Goal: Book appointment/travel/reservation

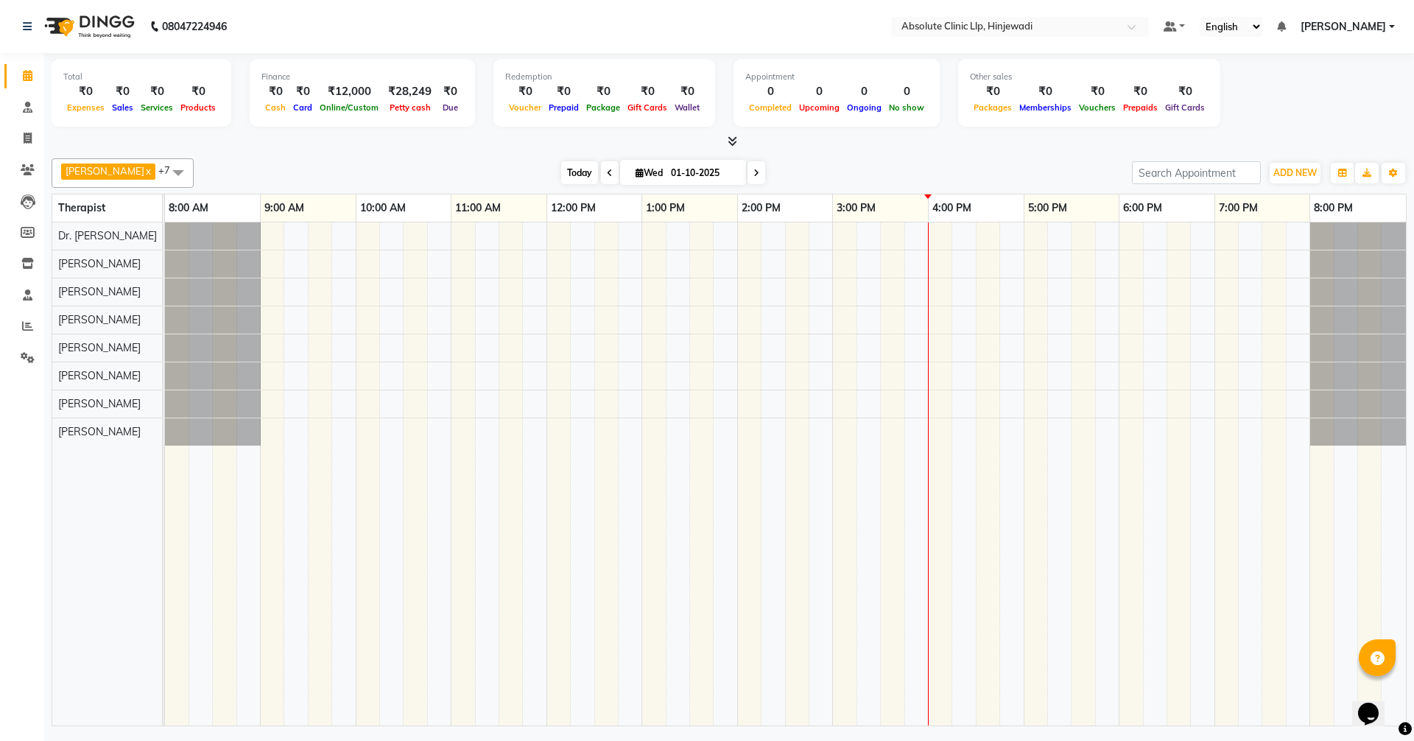
click at [598, 178] on span "Today" at bounding box center [579, 172] width 37 height 23
click at [28, 74] on icon at bounding box center [28, 75] width 10 height 11
click at [24, 141] on icon at bounding box center [28, 138] width 8 height 11
select select "service"
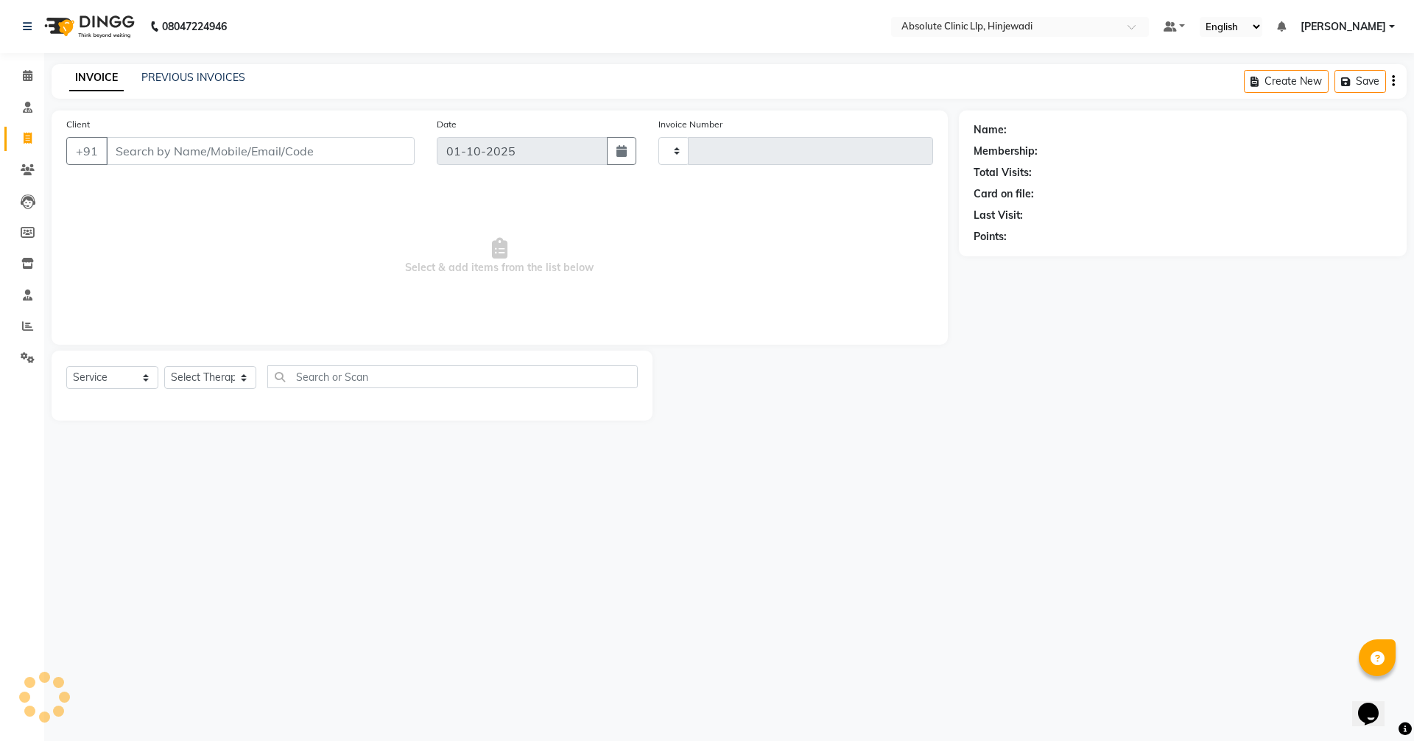
type input "2586"
select select "5113"
click at [28, 166] on icon at bounding box center [28, 169] width 14 height 11
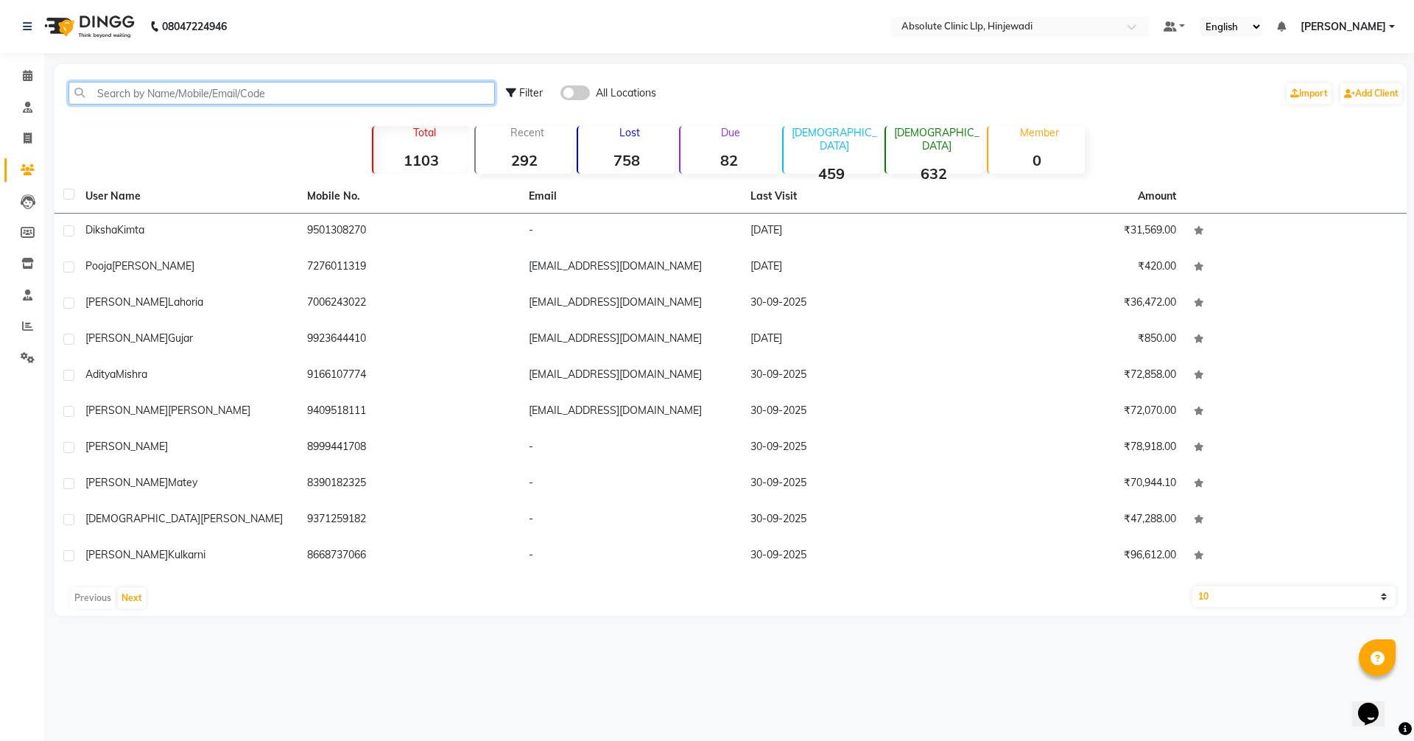
click at [228, 88] on input "text" at bounding box center [282, 93] width 427 height 23
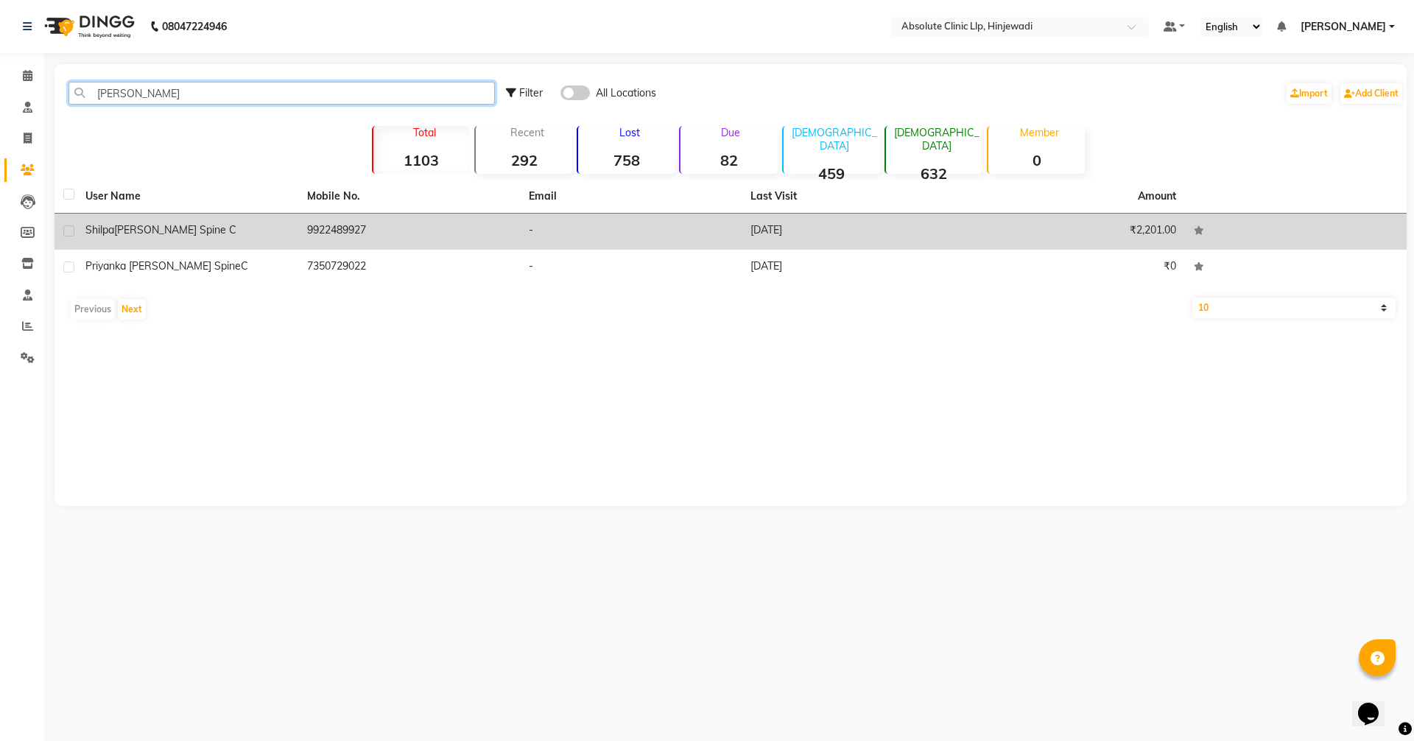
type input "[PERSON_NAME]"
click at [354, 234] on td "9922489927" at bounding box center [409, 232] width 222 height 36
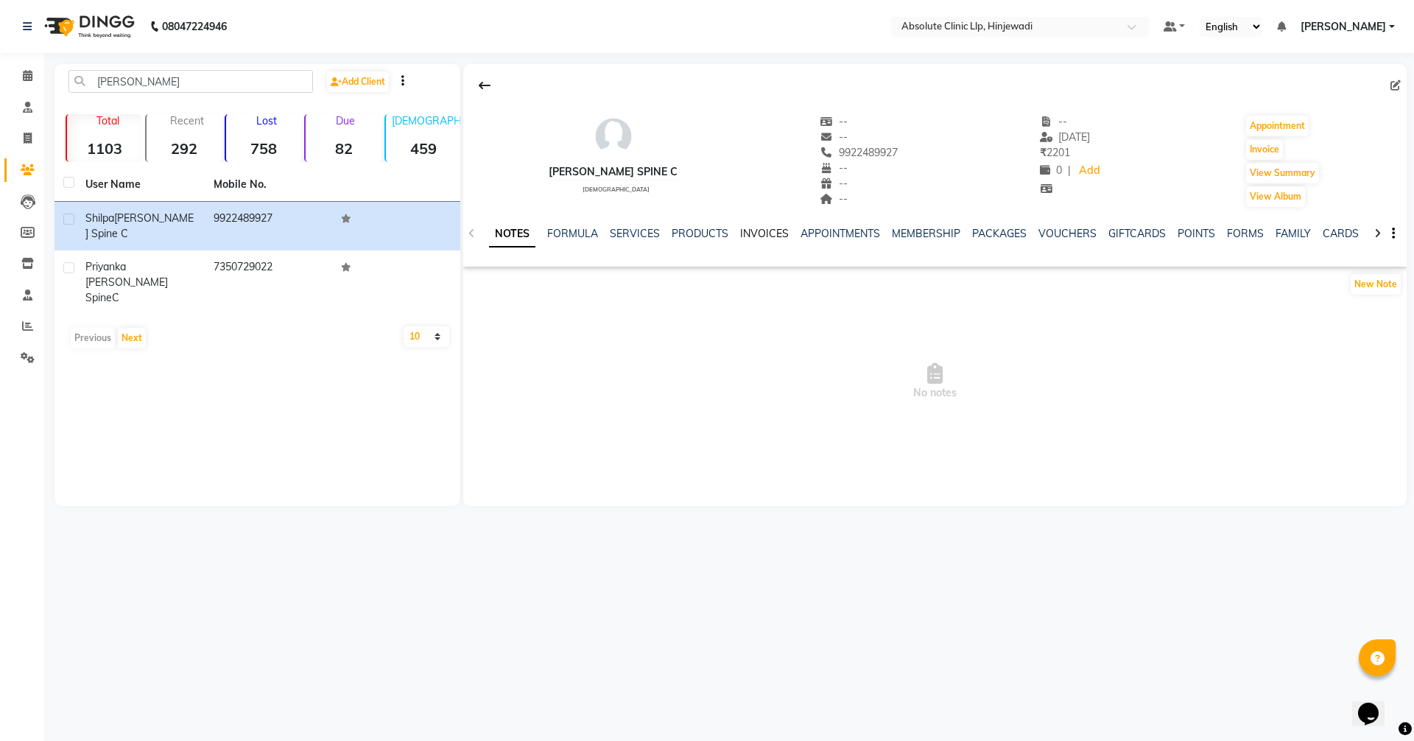
click at [748, 235] on link "INVOICES" at bounding box center [764, 233] width 49 height 13
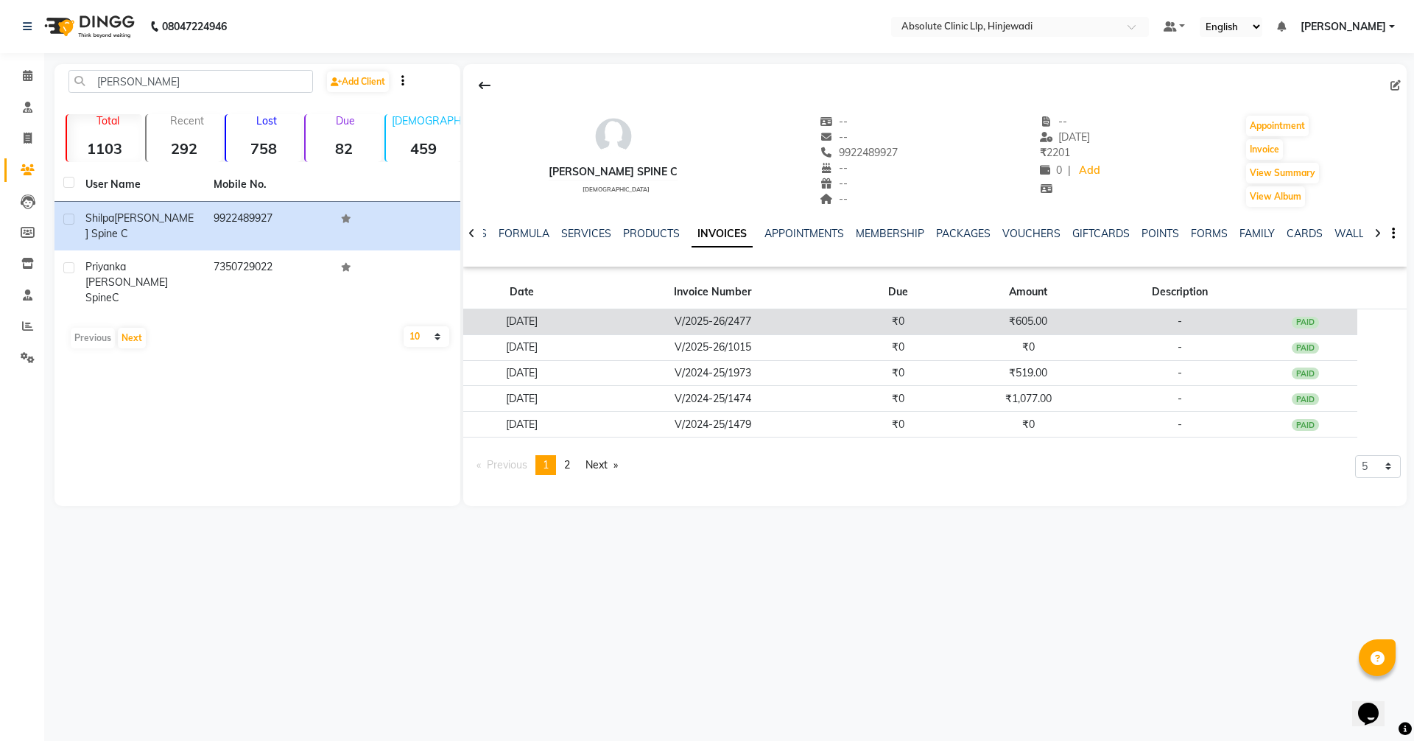
click at [1090, 325] on td "₹605.00" at bounding box center [1028, 322] width 156 height 26
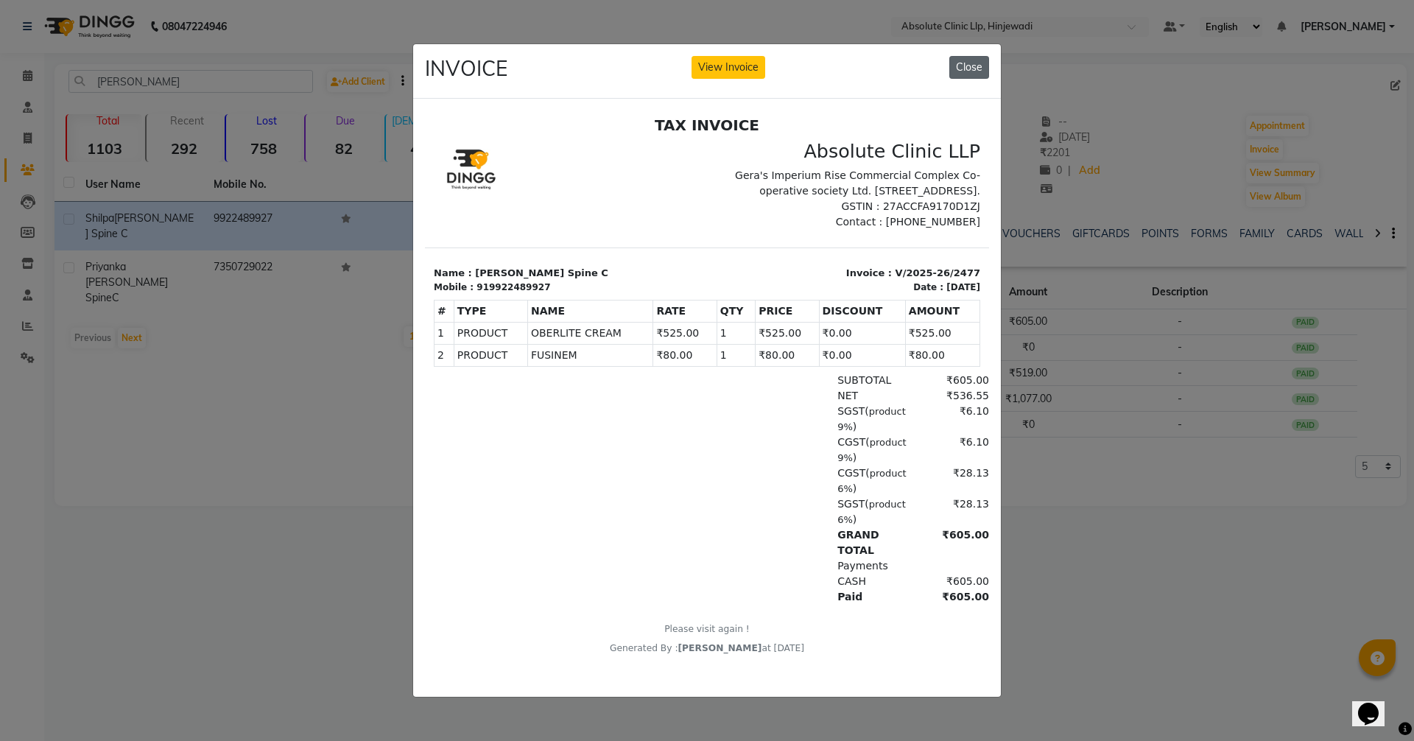
click at [971, 61] on button "Close" at bounding box center [970, 67] width 40 height 23
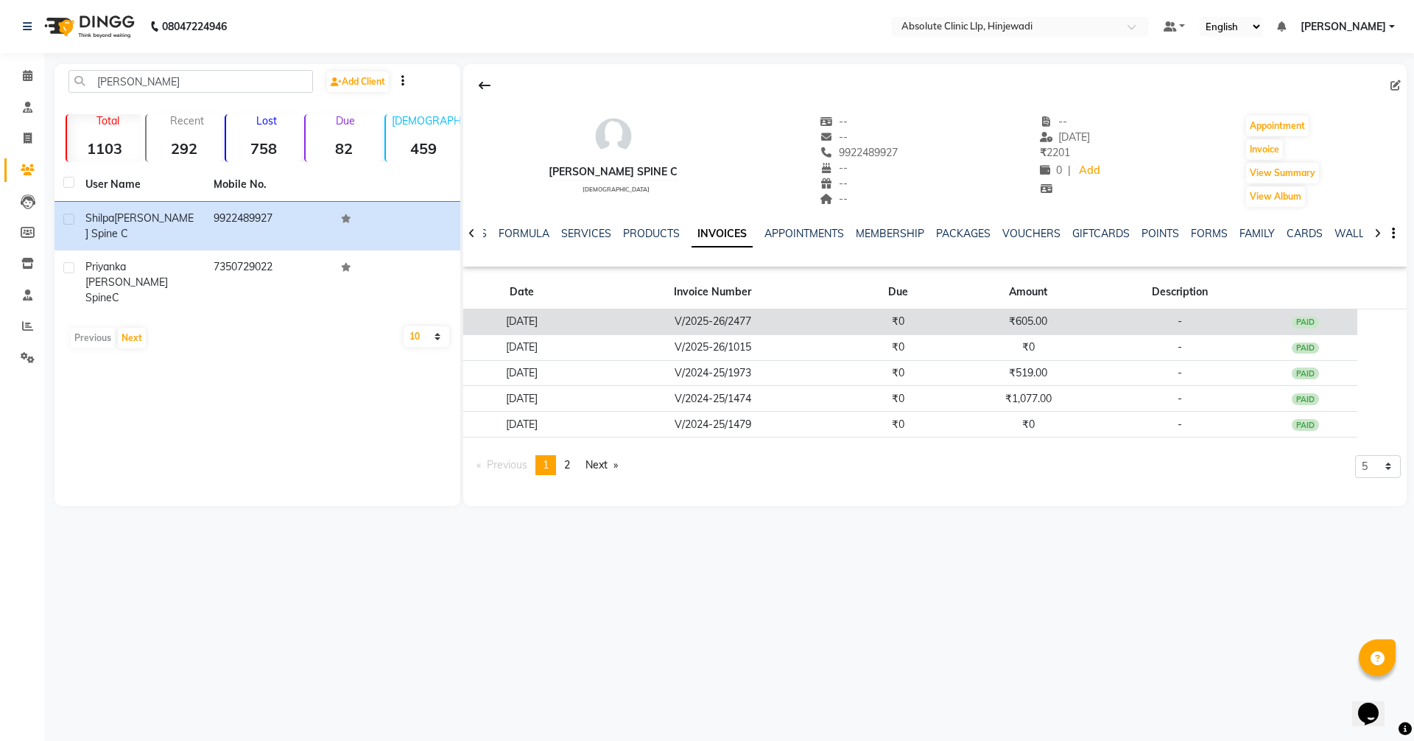
click at [950, 315] on td "₹0" at bounding box center [898, 322] width 105 height 26
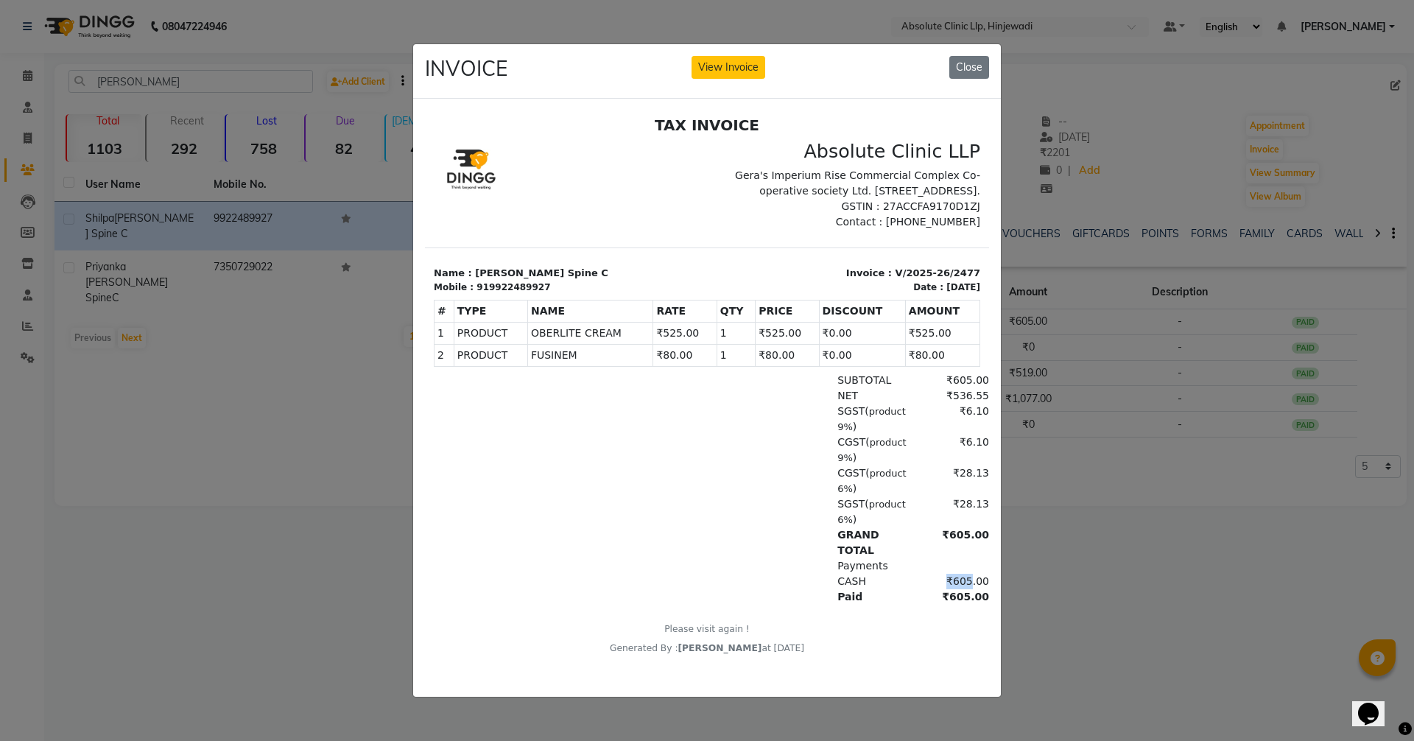
drag, startPoint x: 953, startPoint y: 611, endPoint x: 930, endPoint y: 606, distance: 23.6
click at [930, 589] on div "₹605.00" at bounding box center [949, 581] width 80 height 15
drag, startPoint x: 505, startPoint y: 495, endPoint x: 1051, endPoint y: 600, distance: 555.1
click at [1051, 600] on ngb-modal-window "INVOICE View Invoice Close" at bounding box center [707, 370] width 1414 height 741
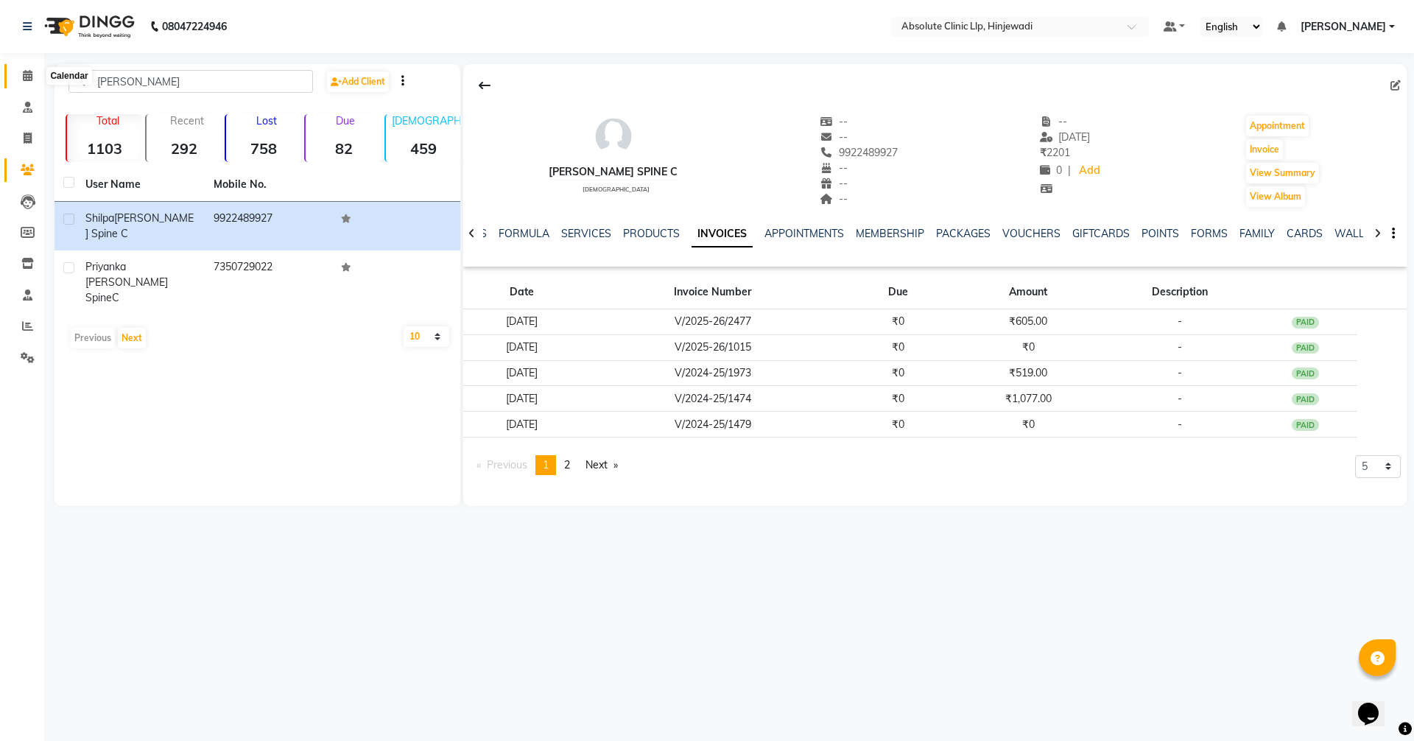
click at [27, 70] on icon at bounding box center [28, 75] width 10 height 11
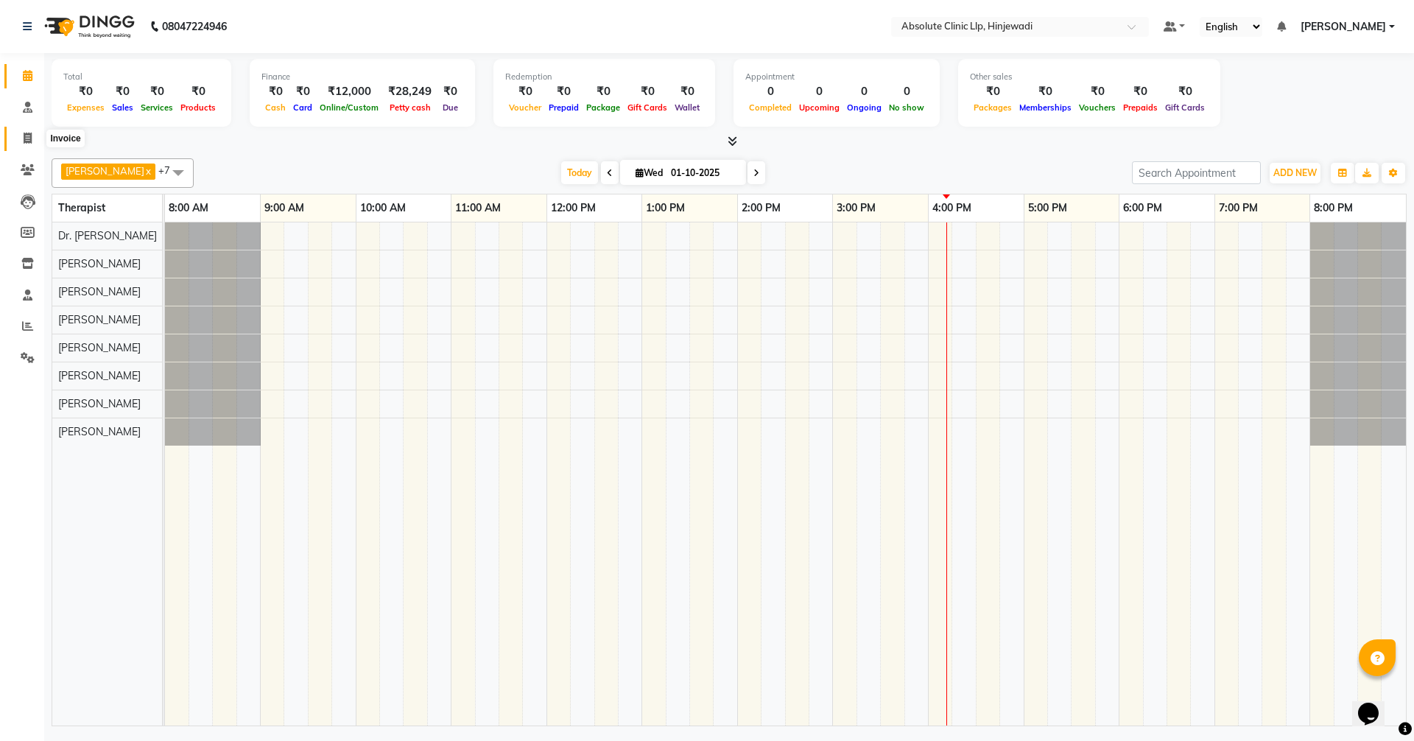
click at [29, 138] on icon at bounding box center [28, 138] width 8 height 11
select select "service"
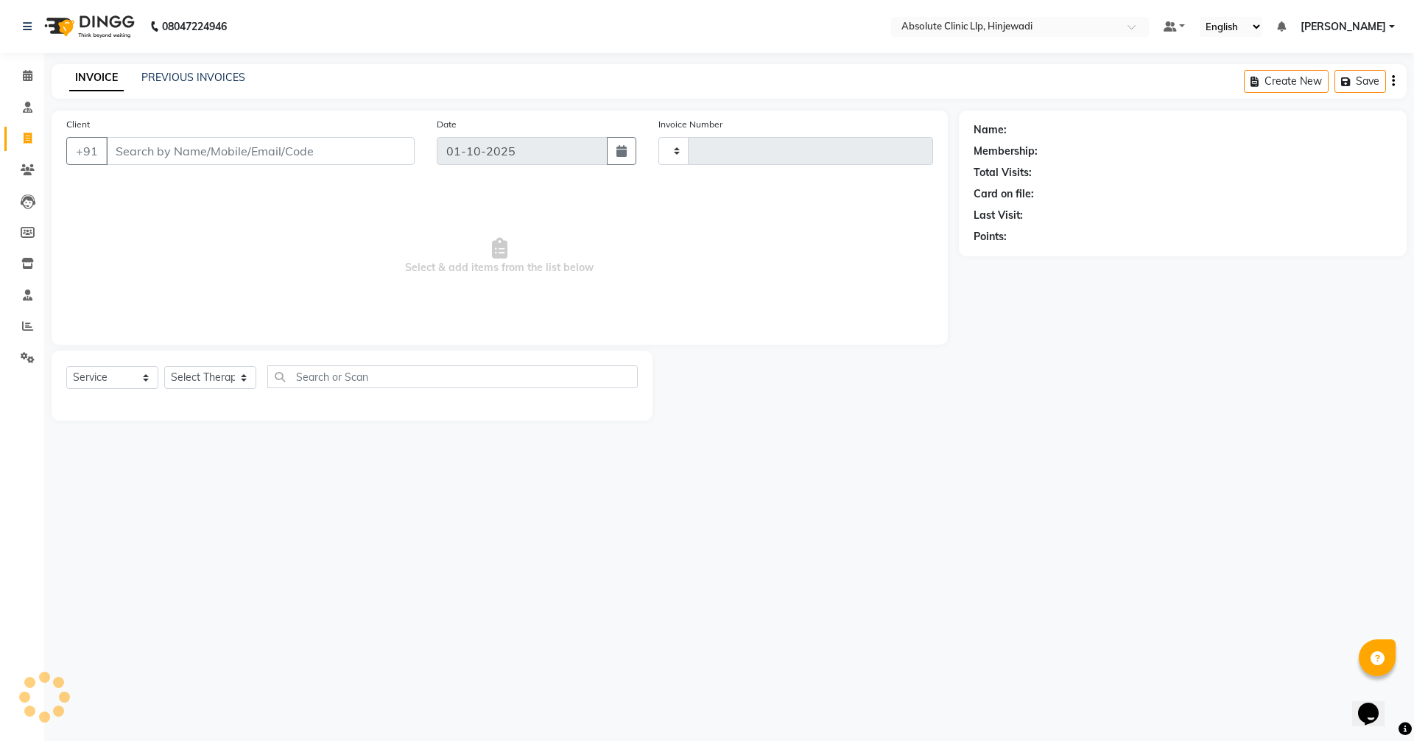
type input "2586"
select select "5113"
click at [217, 75] on link "PREVIOUS INVOICES" at bounding box center [193, 77] width 104 height 13
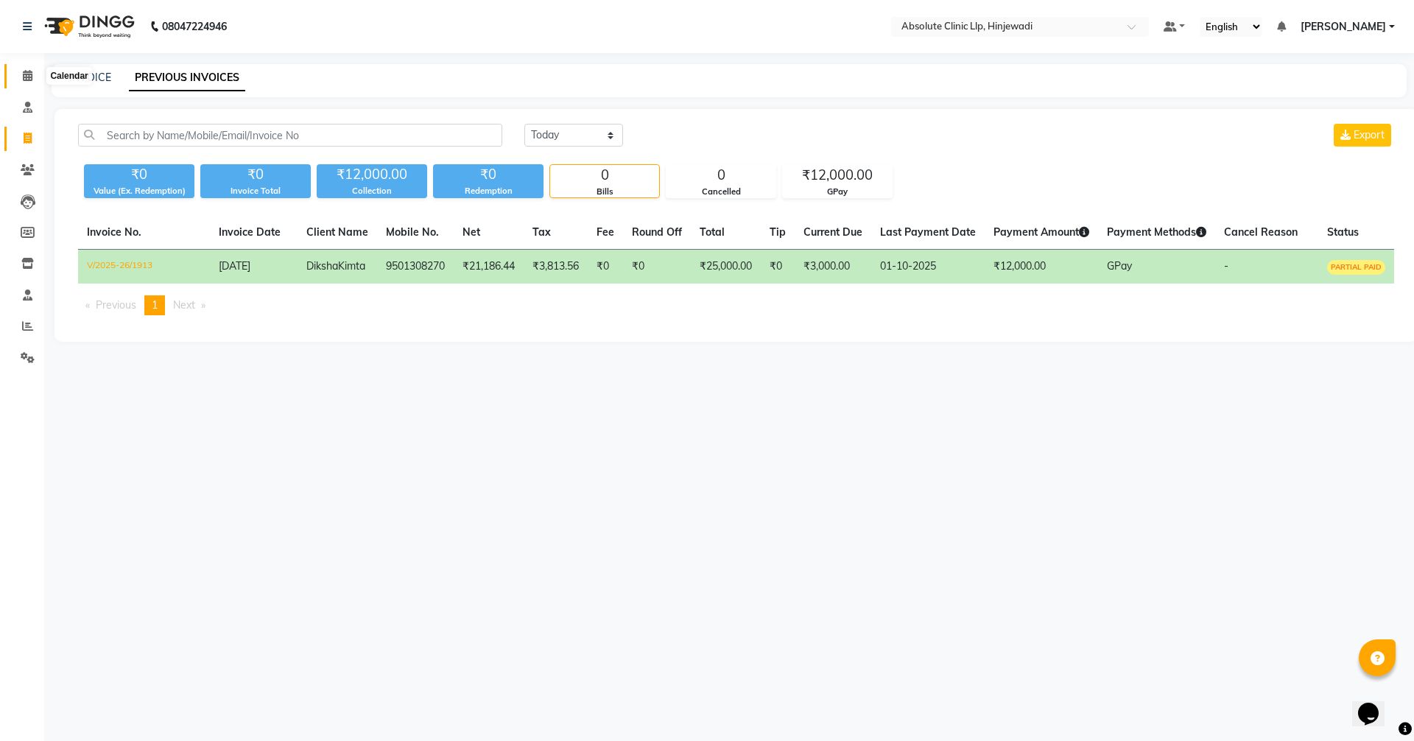
click at [28, 71] on icon at bounding box center [28, 75] width 10 height 11
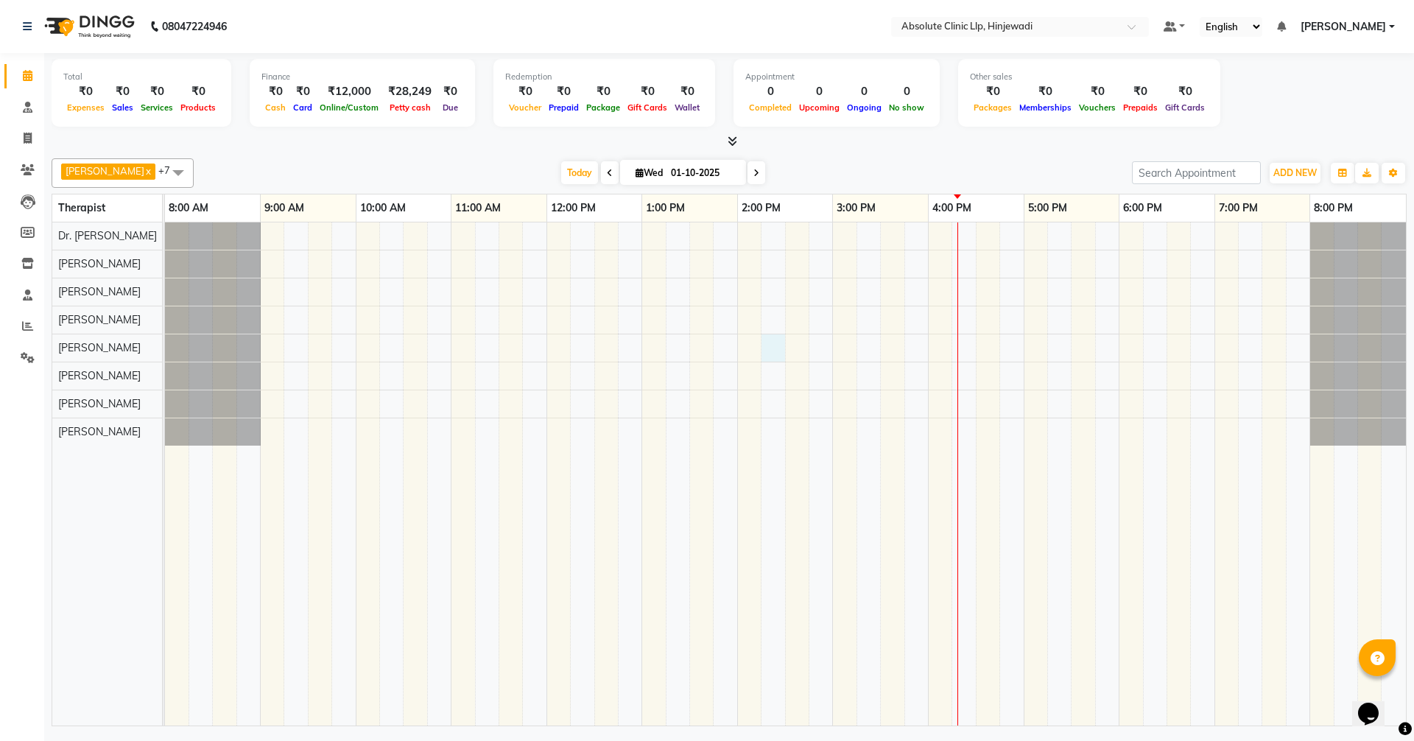
click at [773, 338] on div at bounding box center [785, 473] width 1241 height 503
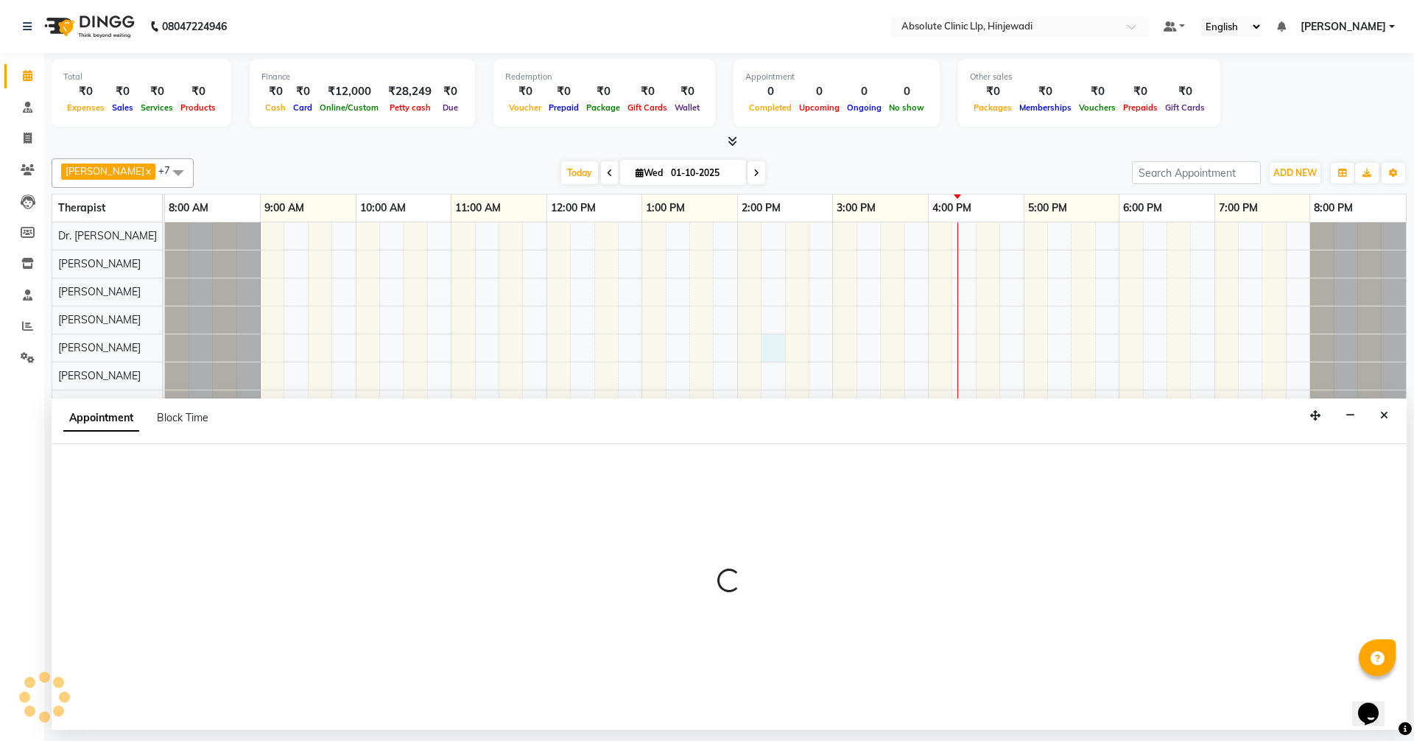
select select "35922"
select select "855"
select select "tentative"
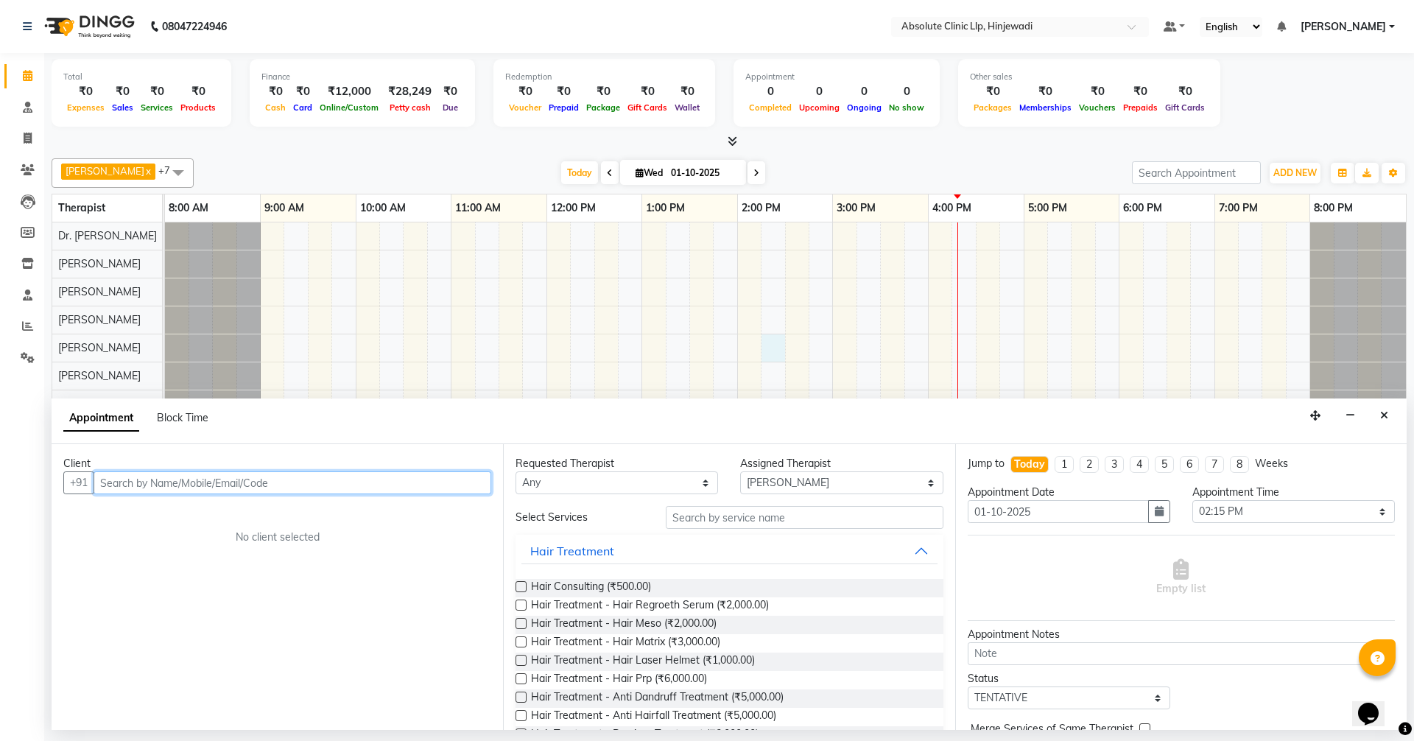
click at [441, 476] on input "text" at bounding box center [293, 482] width 398 height 23
click at [231, 518] on ngb-highlight "9975888054" at bounding box center [248, 514] width 74 height 15
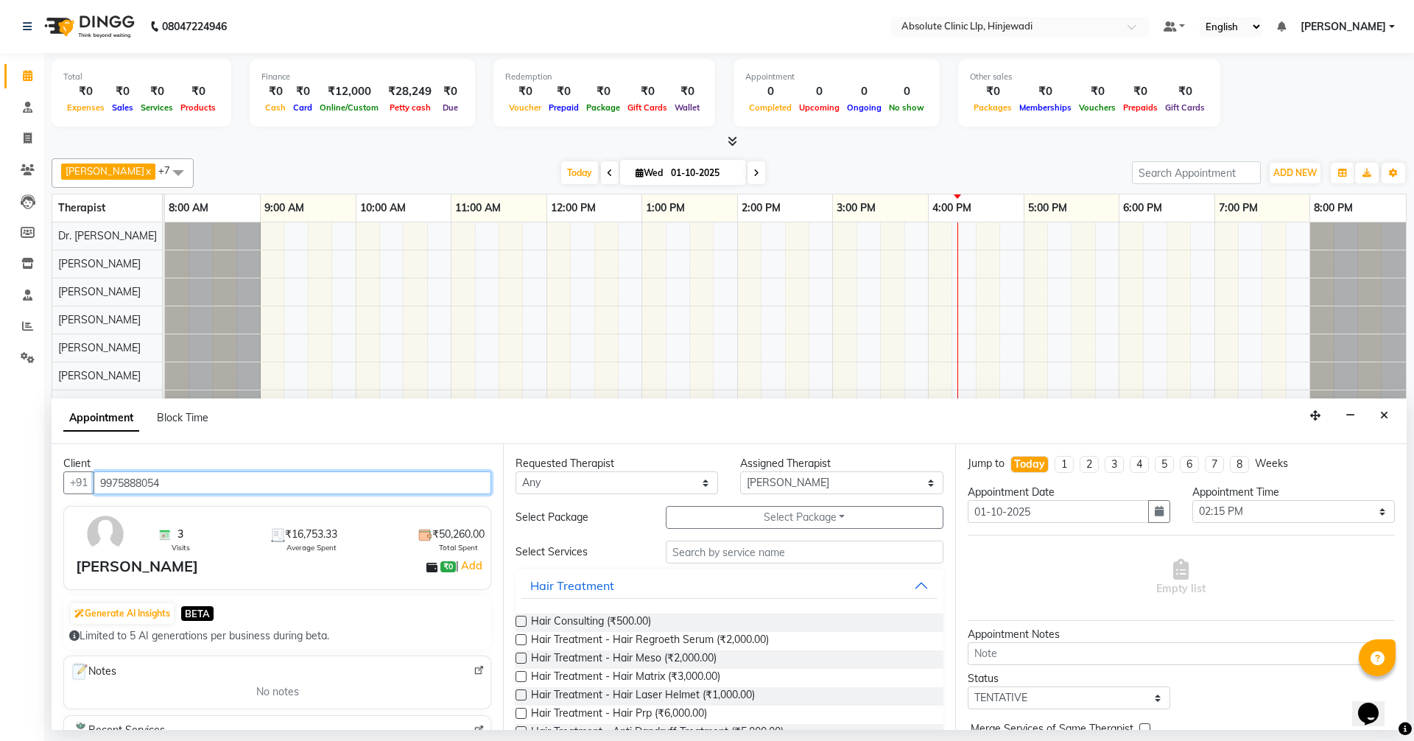
type input "9975888054"
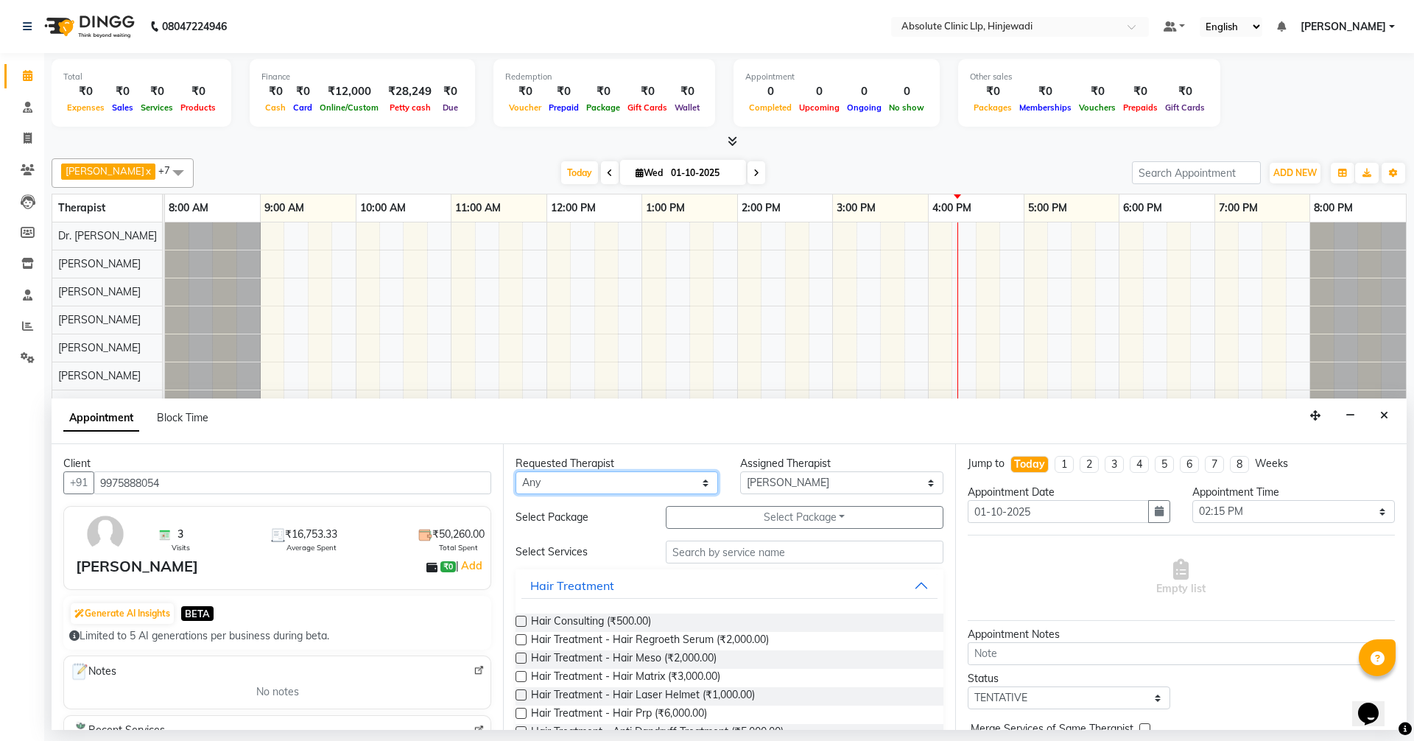
drag, startPoint x: 543, startPoint y: 491, endPoint x: 550, endPoint y: 469, distance: 24.0
click at [543, 491] on select "Any [PERSON_NAME] DHANANJAY [PERSON_NAME] Dr. [PERSON_NAME] [PERSON_NAME] [PERS…" at bounding box center [617, 482] width 203 height 23
select select "35922"
click at [516, 471] on select "Any [PERSON_NAME] DHANANJAY [PERSON_NAME] Dr. [PERSON_NAME] [PERSON_NAME] [PERS…" at bounding box center [617, 482] width 203 height 23
click at [685, 558] on input "text" at bounding box center [805, 552] width 278 height 23
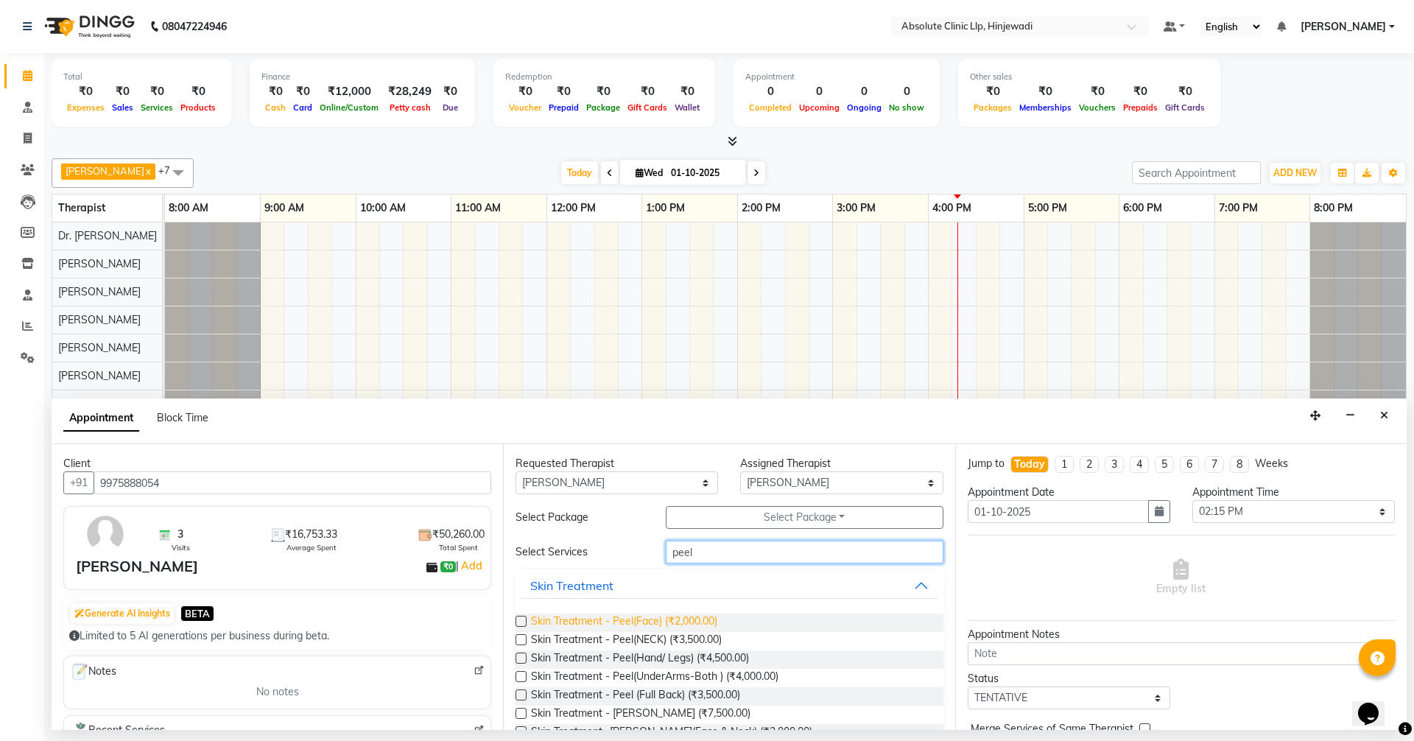
type input "peel"
click at [697, 618] on span "Skin Treatment - Peel(Face) (₹2,000.00)" at bounding box center [624, 623] width 186 height 18
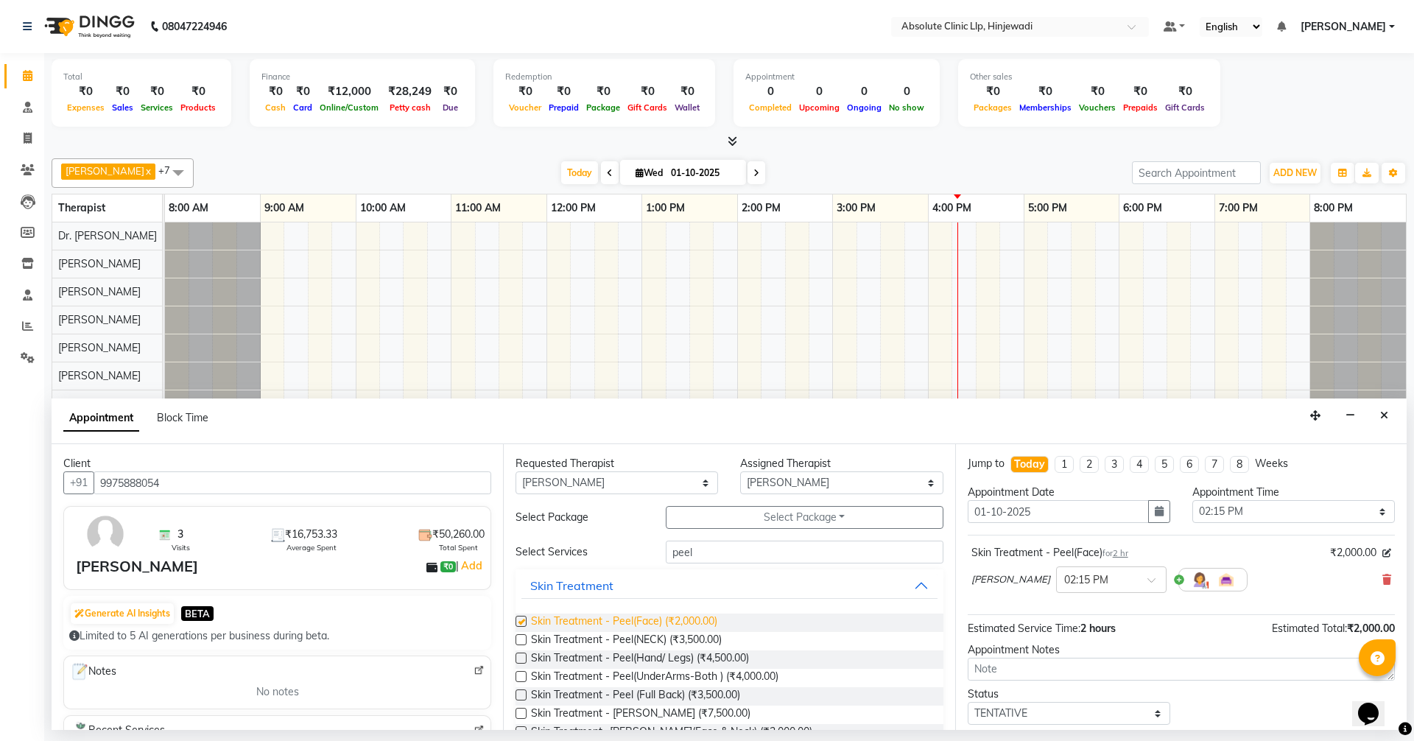
checkbox input "false"
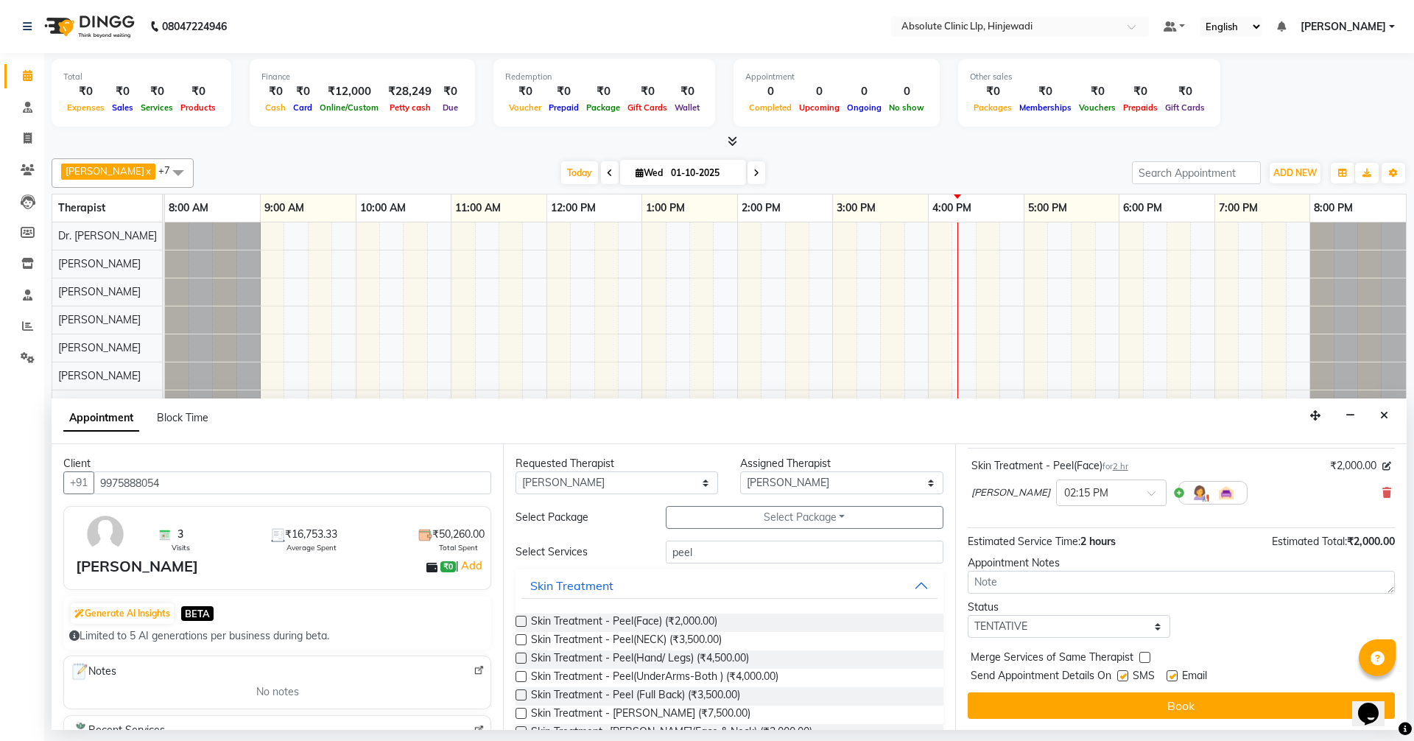
scroll to position [88, 0]
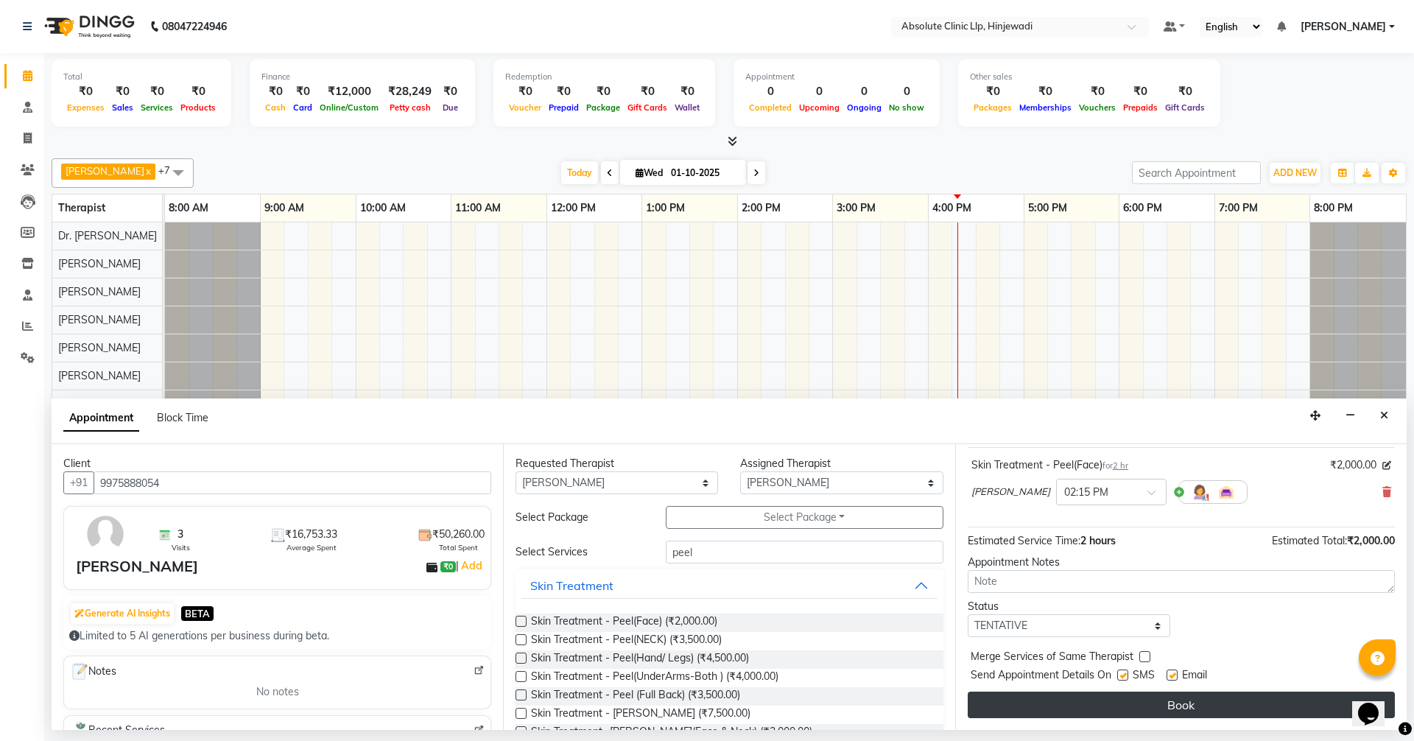
click at [1171, 707] on button "Book" at bounding box center [1181, 705] width 427 height 27
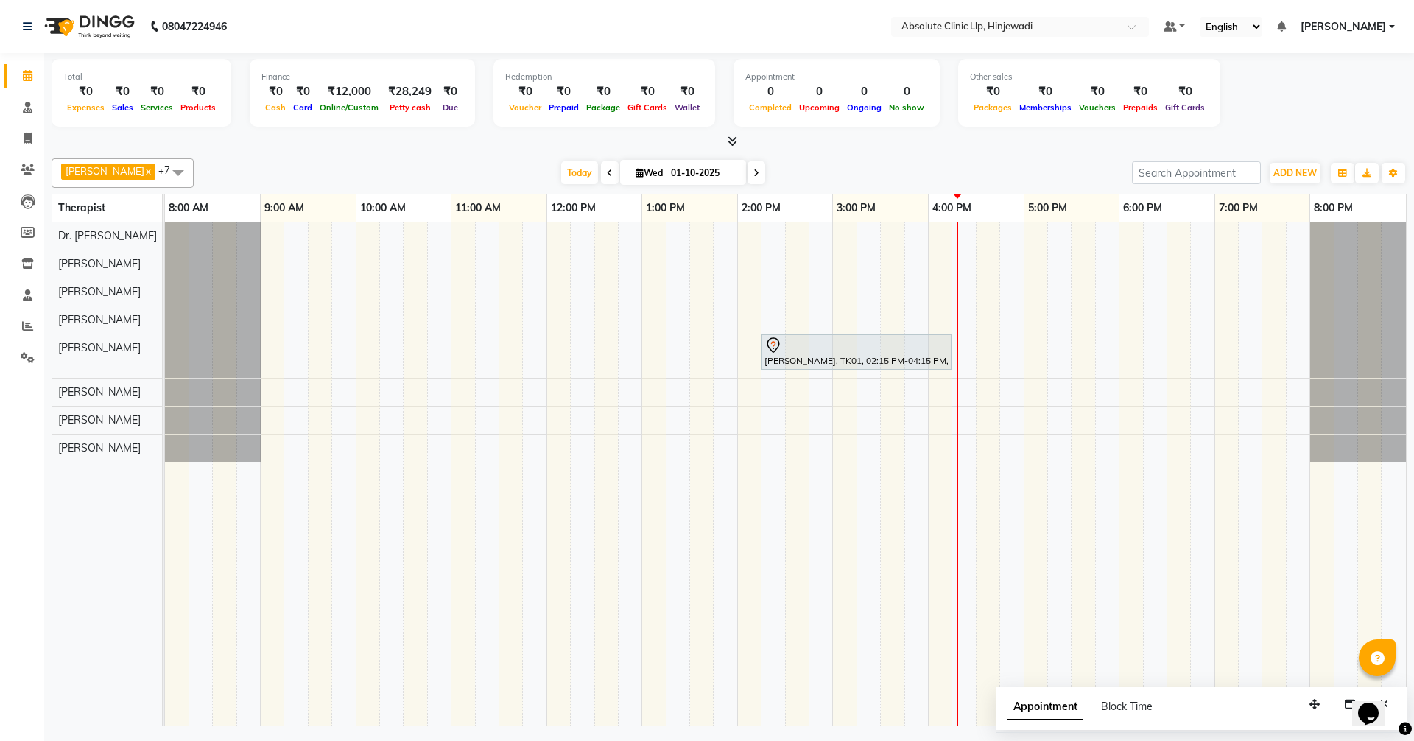
click at [734, 441] on div "[PERSON_NAME], TK01, 02:15 PM-04:15 PM, Skin Treatment - Peel(Face)" at bounding box center [785, 473] width 1241 height 503
select select "77023"
select select "tentative"
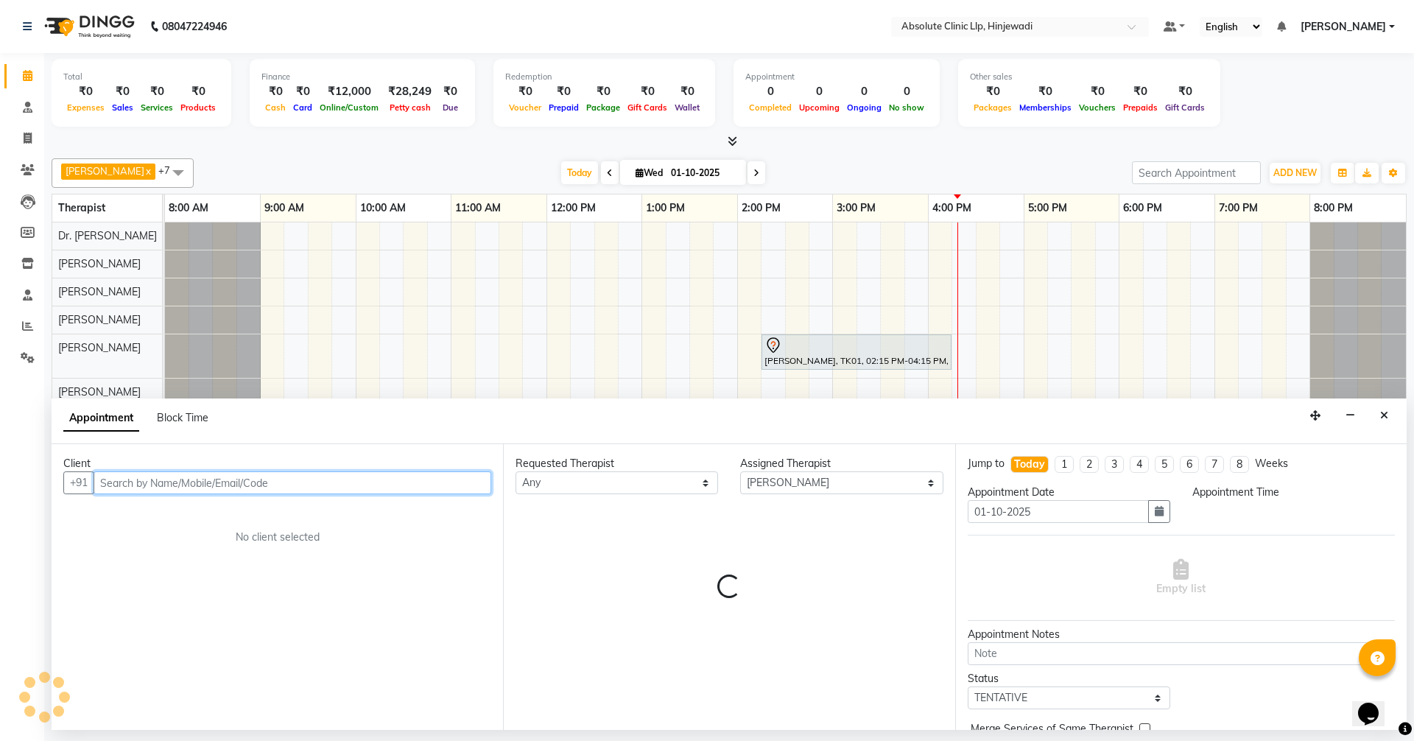
select select "825"
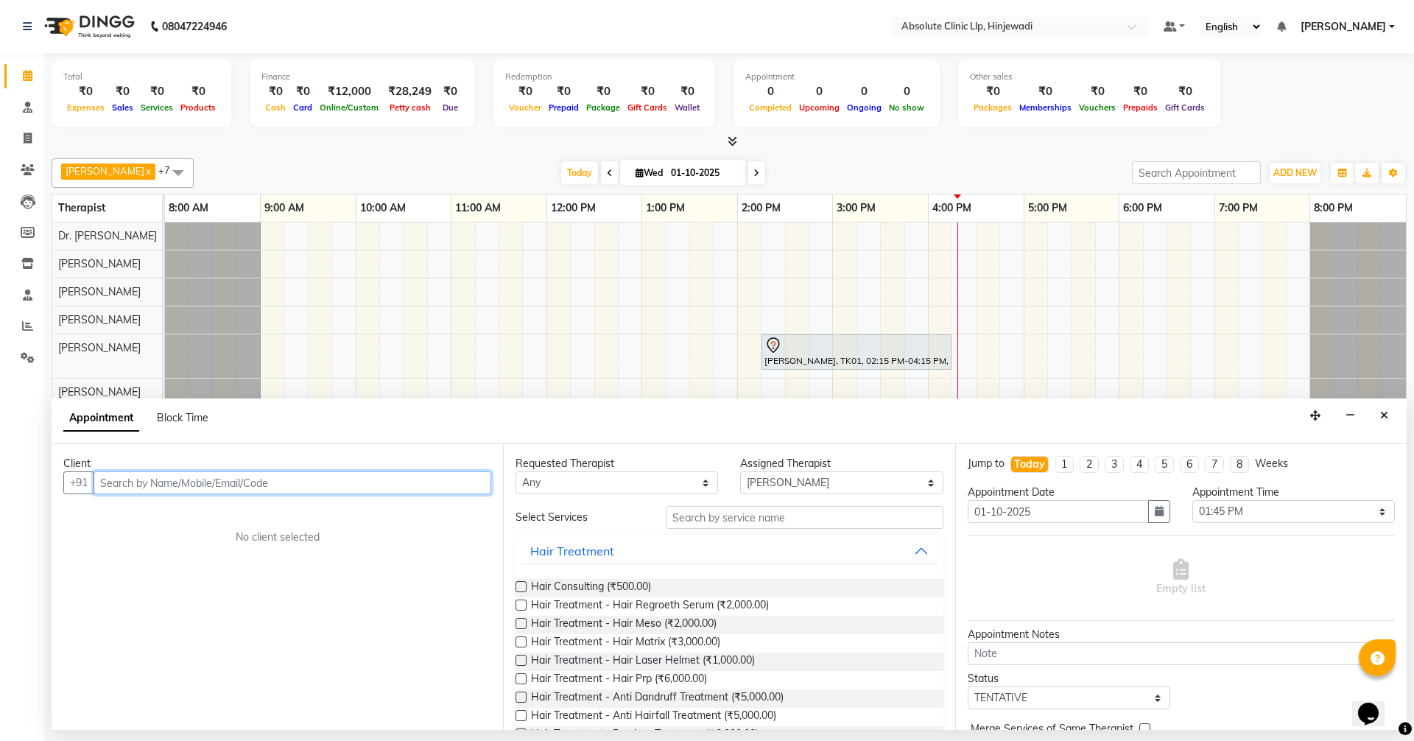
click at [480, 483] on input "text" at bounding box center [293, 482] width 398 height 23
click at [261, 513] on ngb-highlight "9561271993" at bounding box center [248, 514] width 74 height 15
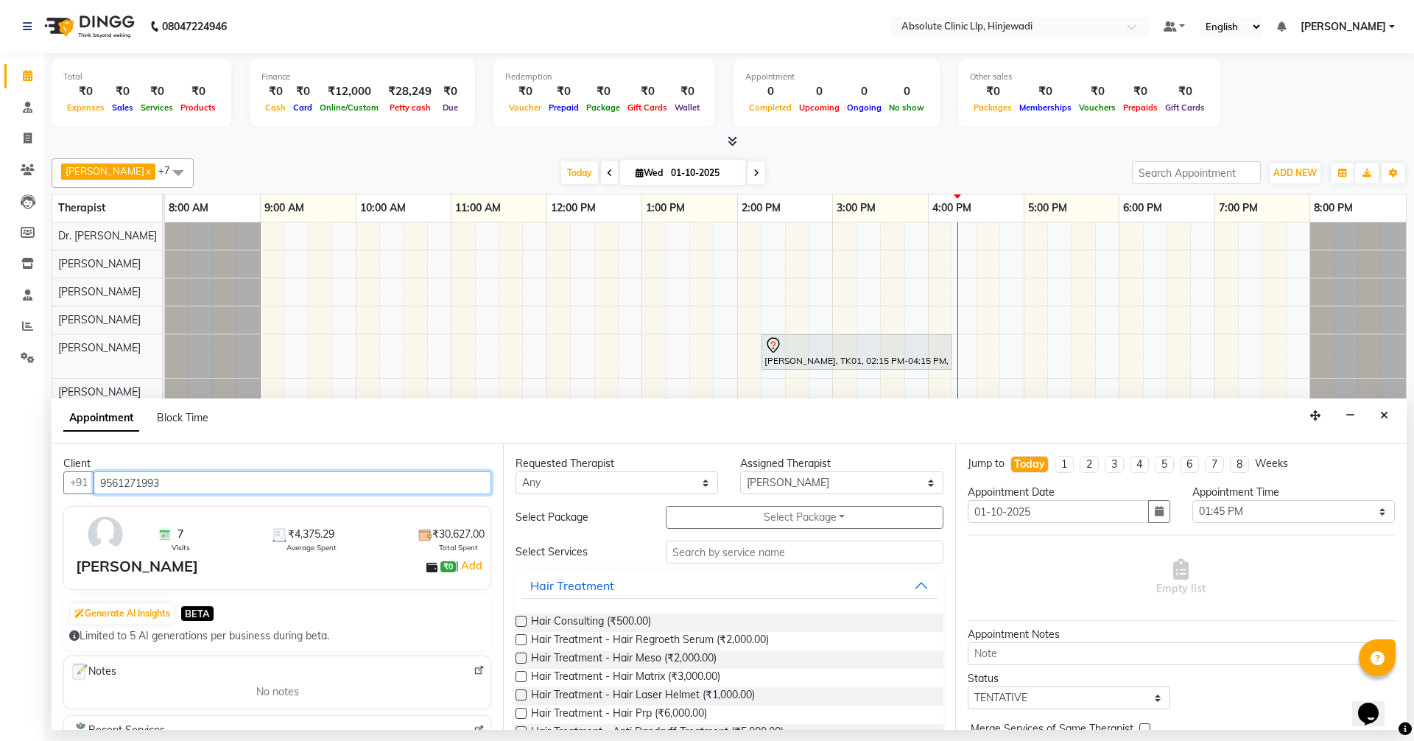
type input "9561271993"
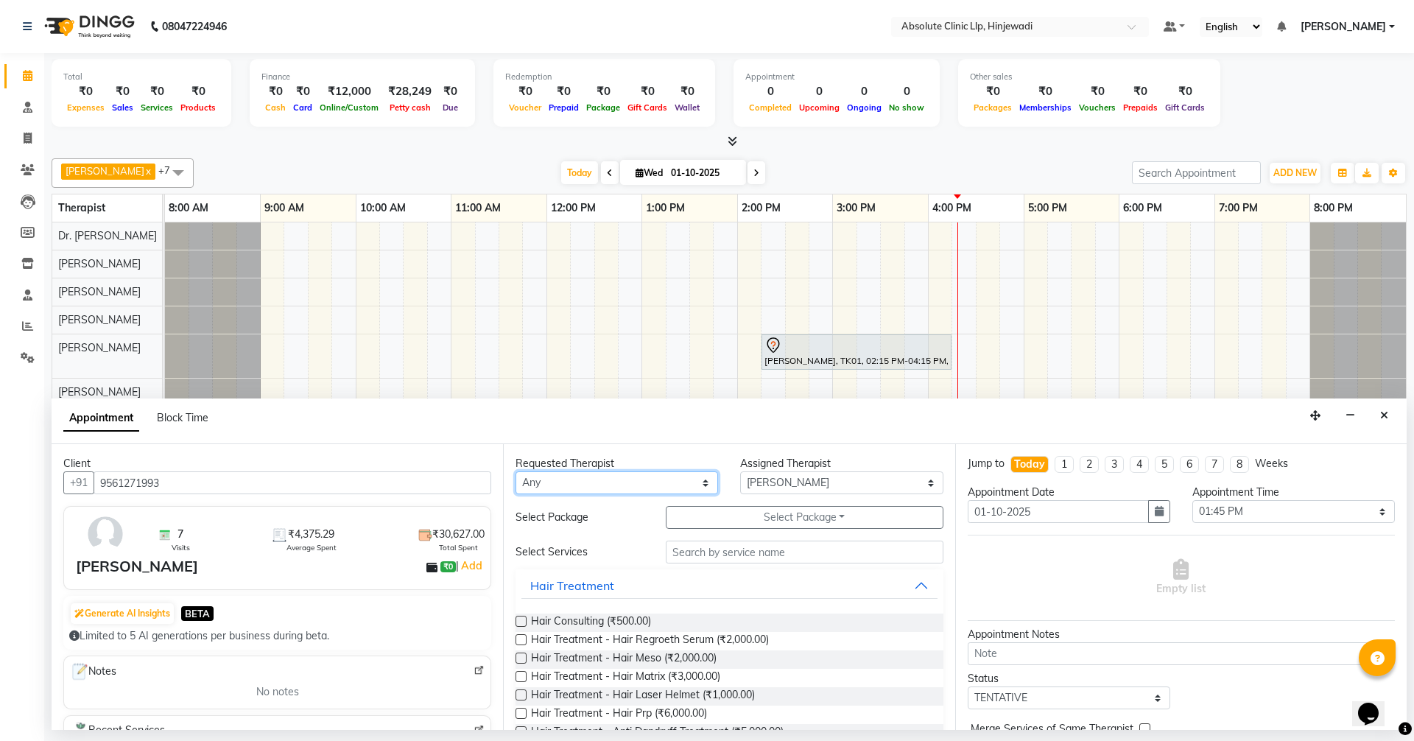
click at [558, 477] on select "Any [PERSON_NAME] DHANANJAY [PERSON_NAME] Dr. [PERSON_NAME] [PERSON_NAME] [PERS…" at bounding box center [617, 482] width 203 height 23
select select "77023"
click at [516, 471] on select "Any [PERSON_NAME] DHANANJAY [PERSON_NAME] Dr. [PERSON_NAME] [PERSON_NAME] [PERS…" at bounding box center [617, 482] width 203 height 23
click at [749, 554] on input "text" at bounding box center [805, 552] width 278 height 23
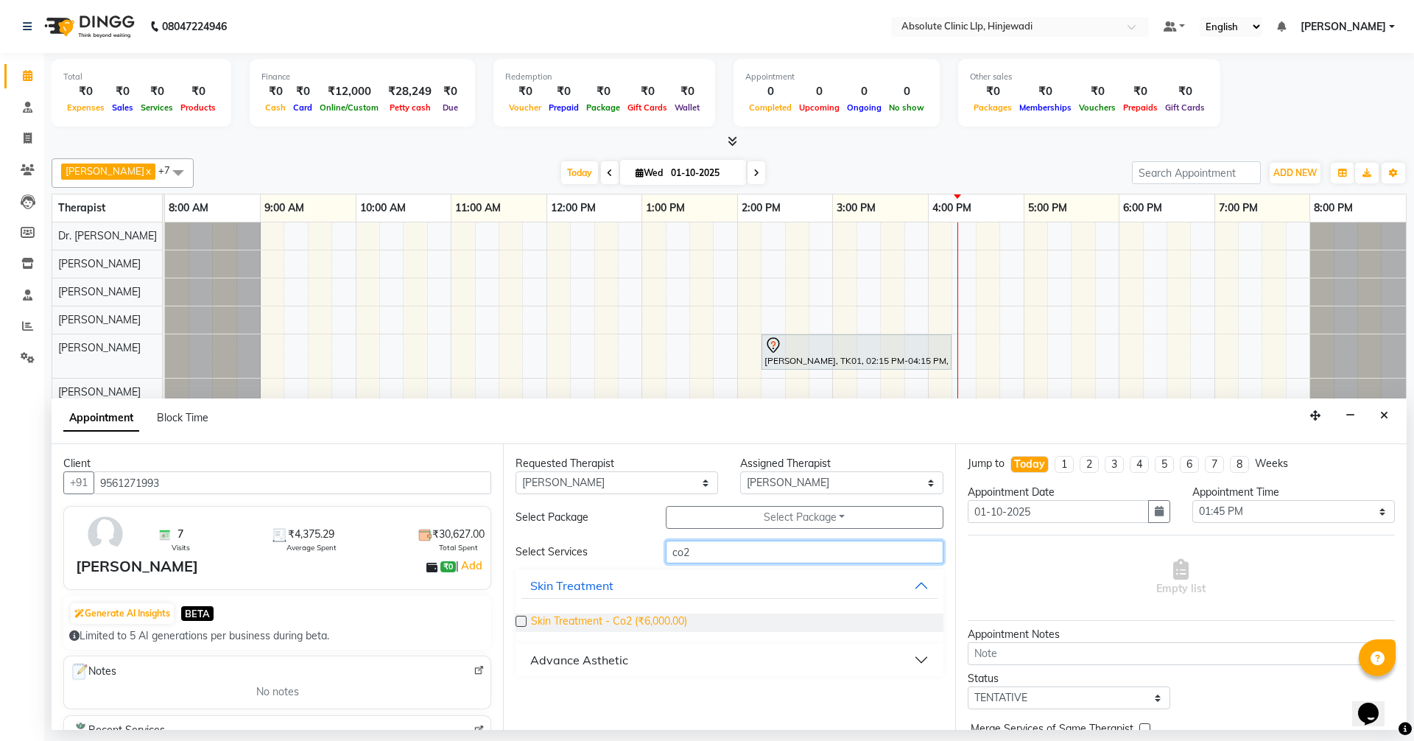
type input "co2"
click at [670, 618] on span "Skin Treatment - Co2 (₹6,000.00)" at bounding box center [609, 623] width 156 height 18
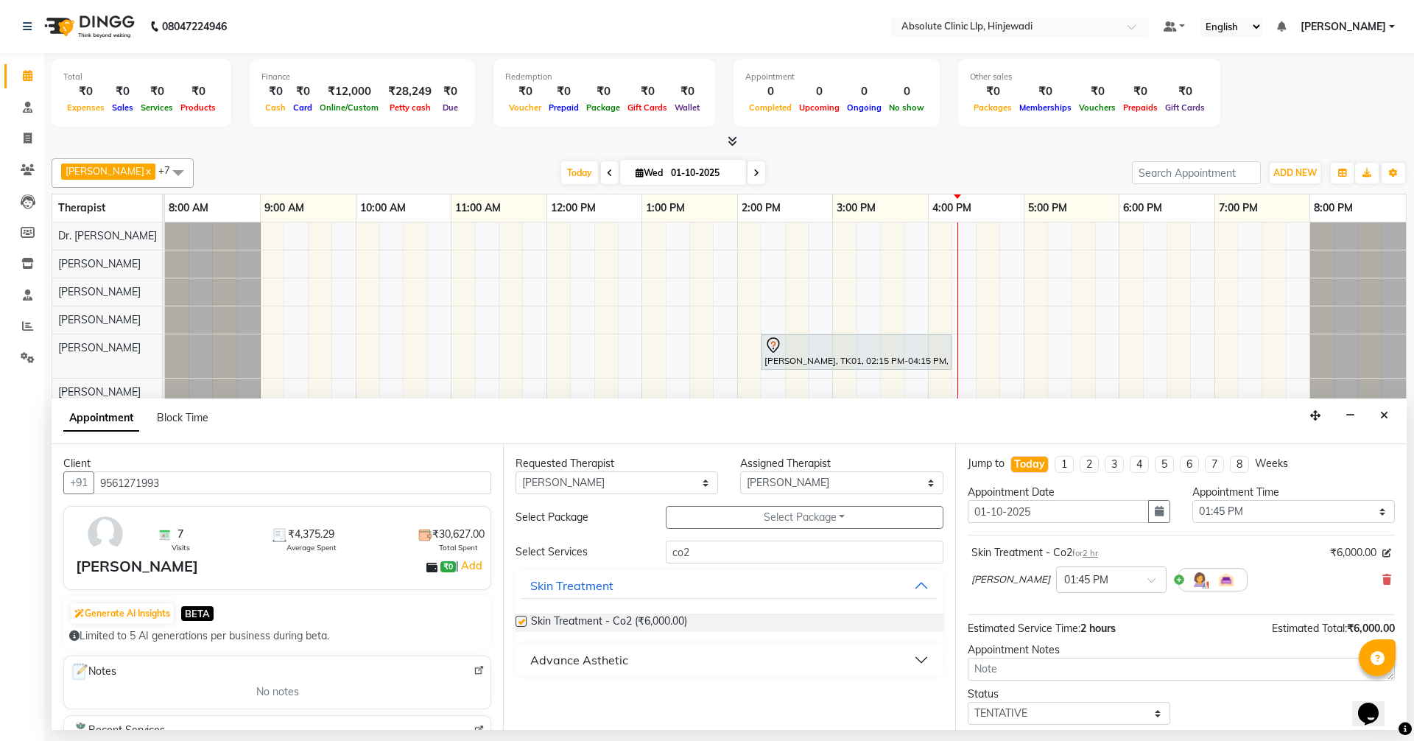
checkbox input "false"
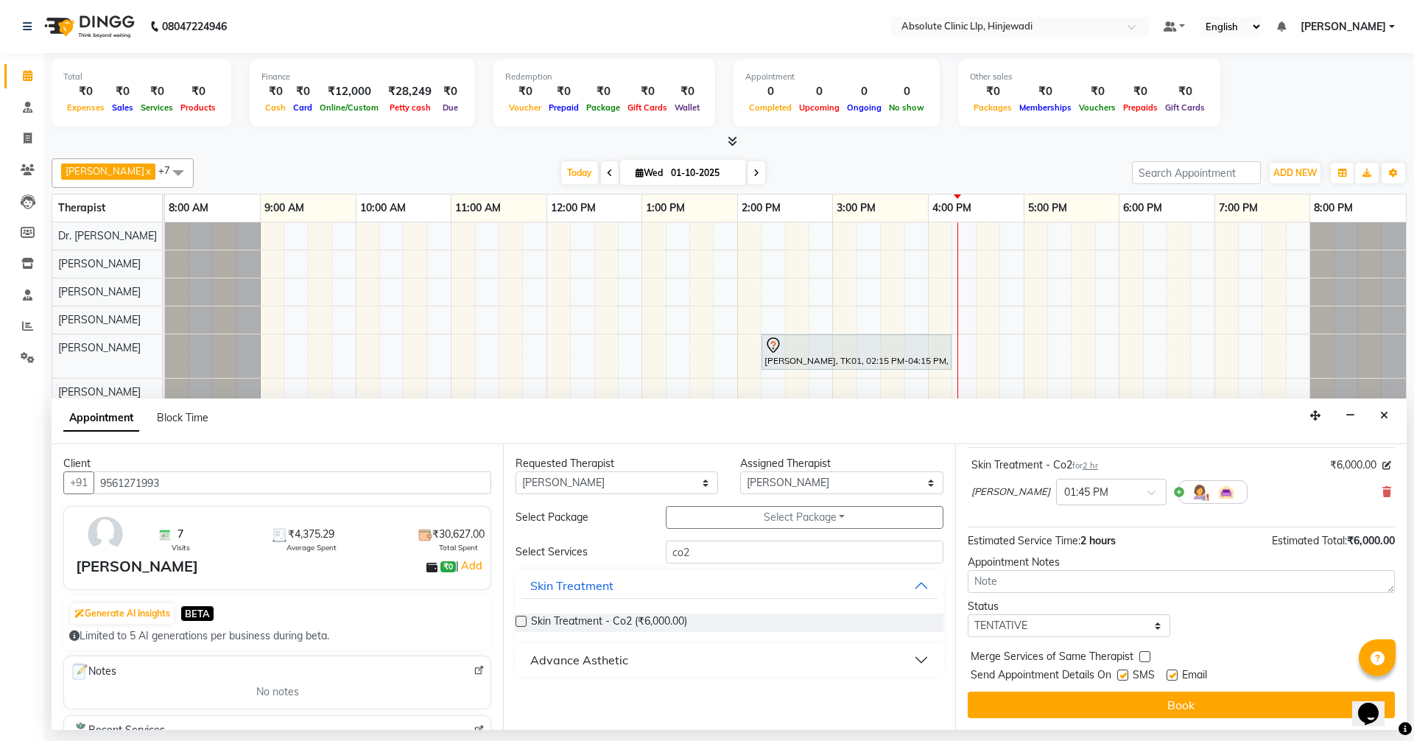
click at [1123, 674] on label at bounding box center [1123, 675] width 11 height 11
click at [1123, 674] on input "checkbox" at bounding box center [1123, 677] width 10 height 10
checkbox input "false"
click at [1171, 676] on label at bounding box center [1172, 675] width 11 height 11
click at [1171, 676] on input "checkbox" at bounding box center [1172, 677] width 10 height 10
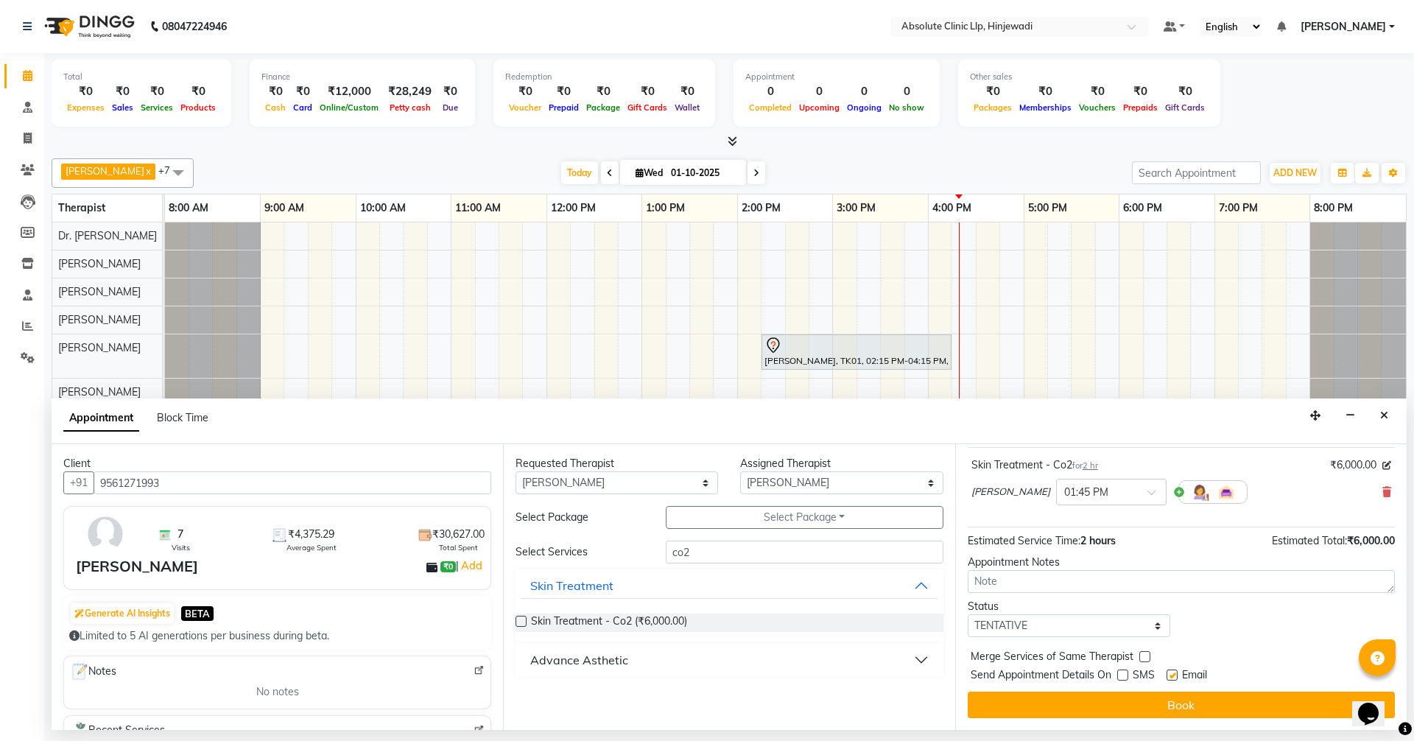
checkbox input "false"
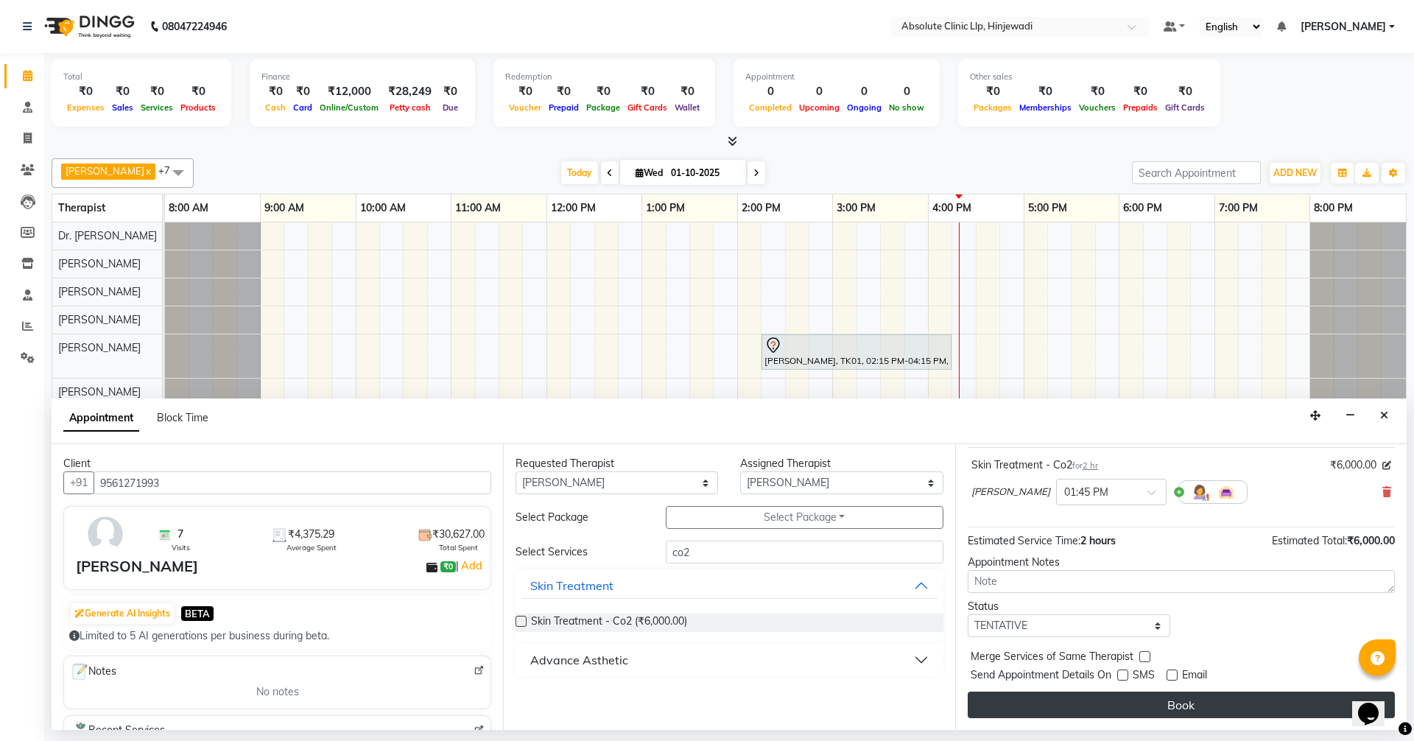
click at [1172, 703] on button "Book" at bounding box center [1181, 705] width 427 height 27
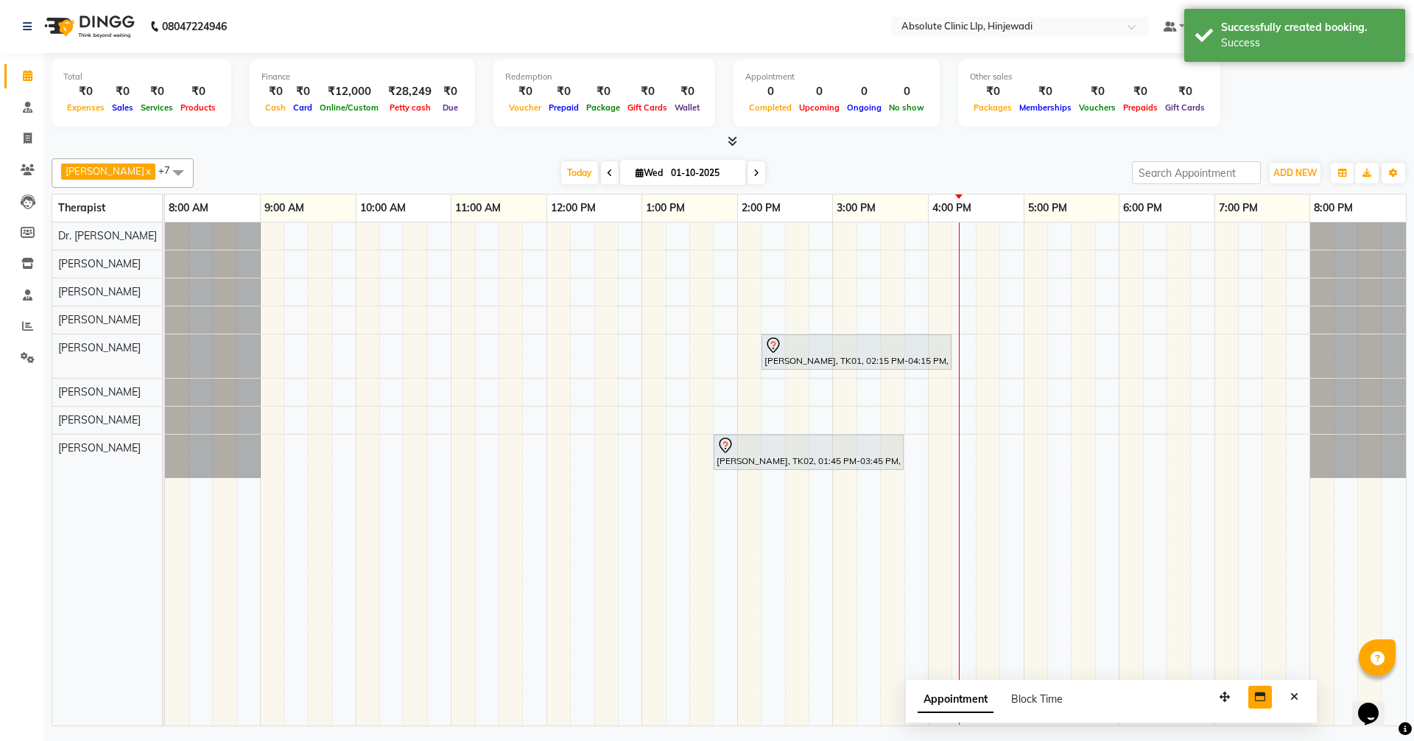
drag, startPoint x: 1313, startPoint y: 709, endPoint x: 1256, endPoint y: 699, distance: 57.5
click at [1227, 699] on icon "button" at bounding box center [1225, 697] width 10 height 10
click at [1300, 693] on icon "Close" at bounding box center [1298, 695] width 8 height 10
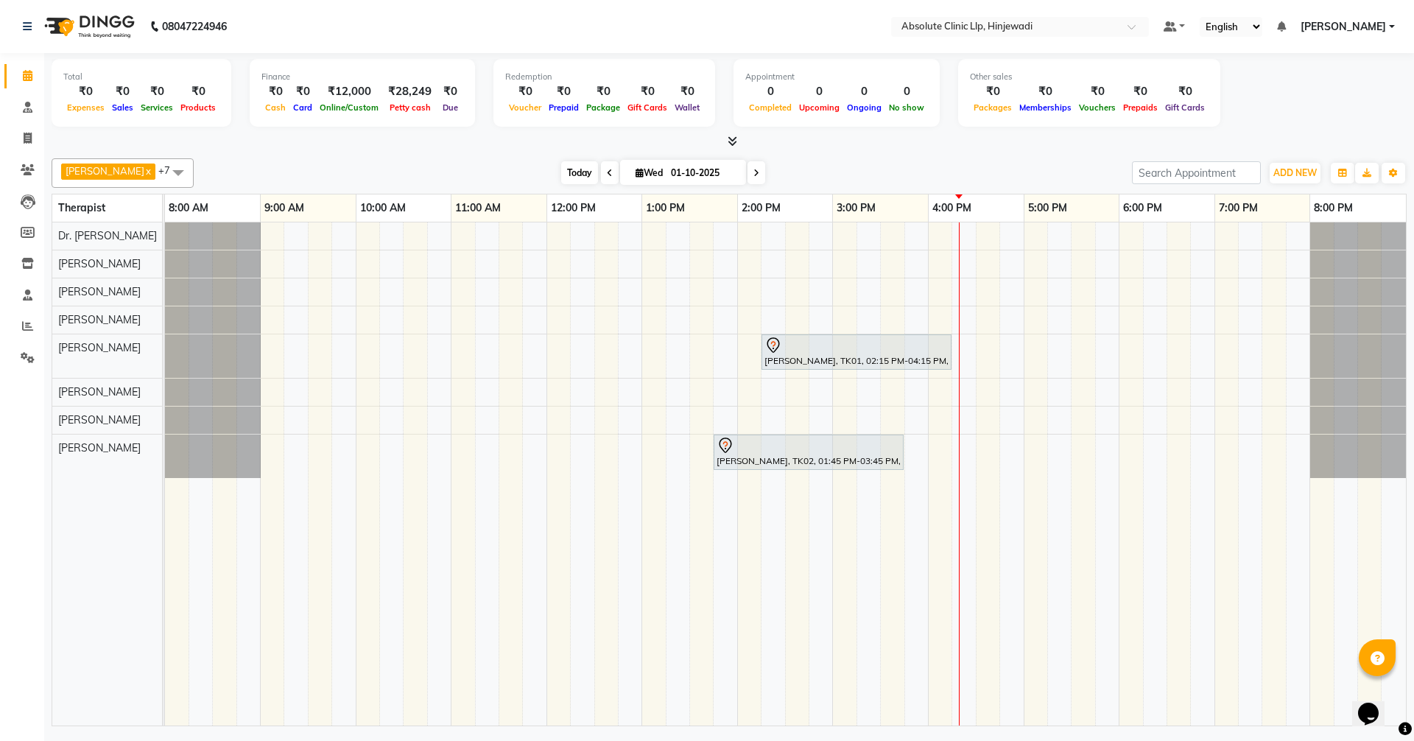
click at [598, 171] on span "Today" at bounding box center [579, 172] width 37 height 23
click at [598, 174] on span "Today" at bounding box center [579, 172] width 37 height 23
click at [598, 172] on span "Today" at bounding box center [579, 172] width 37 height 23
click at [598, 162] on span "Today" at bounding box center [579, 172] width 37 height 23
click at [598, 172] on span "Today" at bounding box center [579, 172] width 37 height 23
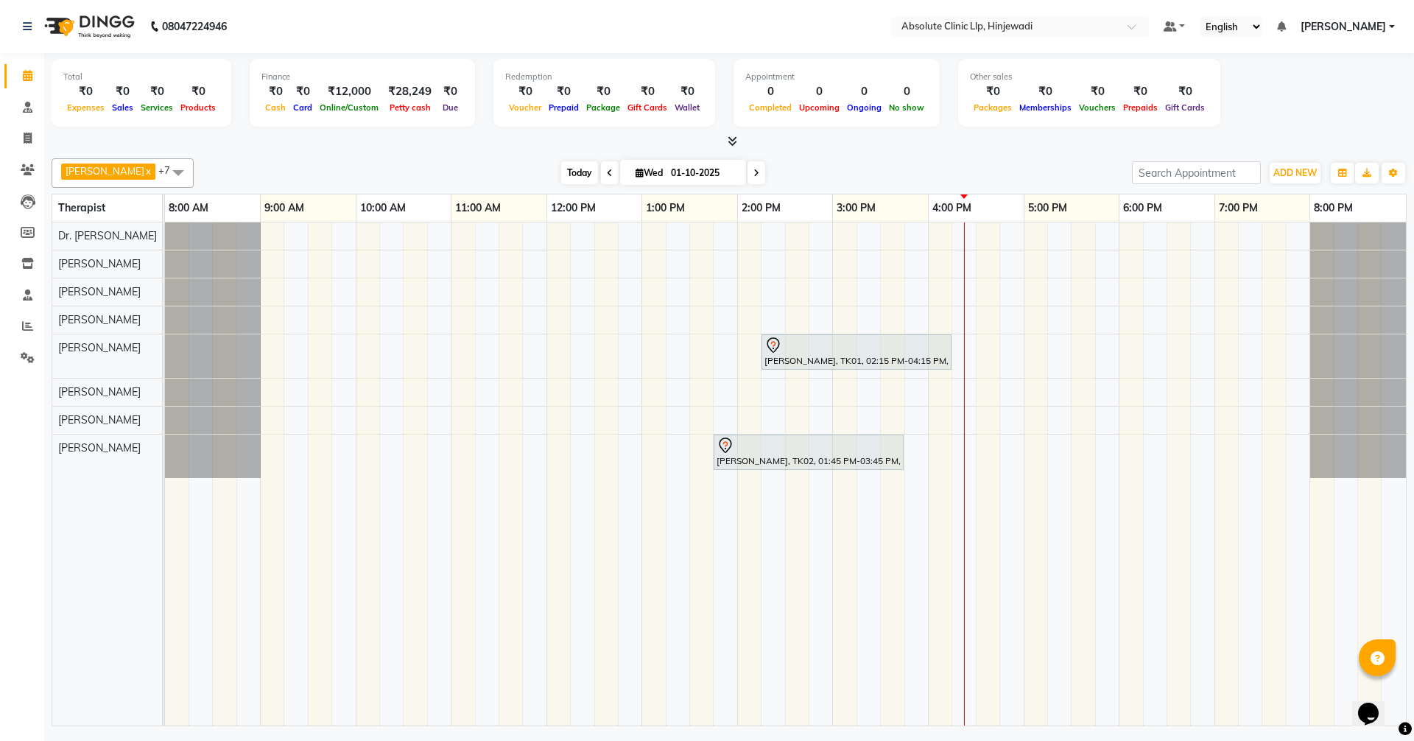
click at [598, 172] on span "Today" at bounding box center [579, 172] width 37 height 23
click at [598, 171] on span "Today" at bounding box center [579, 172] width 37 height 23
click at [598, 169] on span "Today" at bounding box center [579, 172] width 37 height 23
click at [598, 172] on span "Today" at bounding box center [579, 172] width 37 height 23
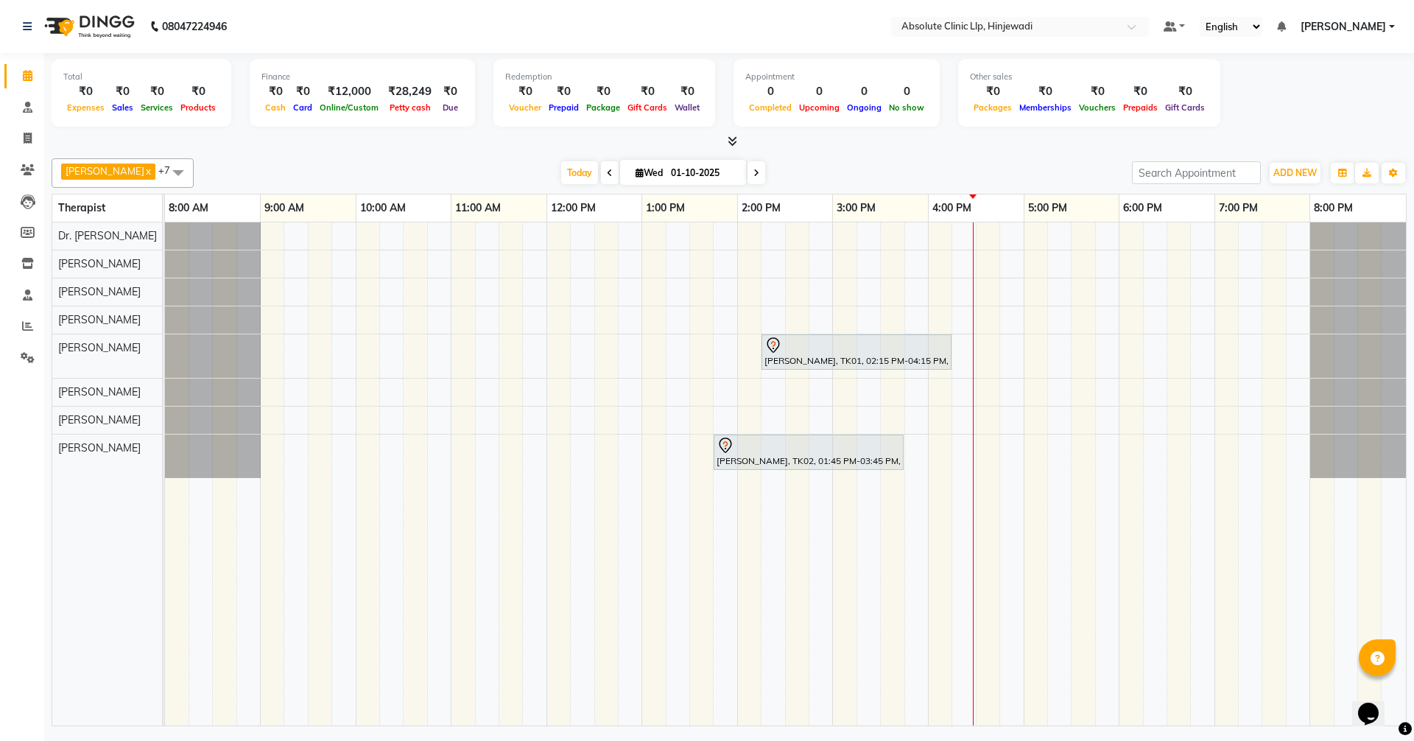
click at [1305, 133] on div "Total ₹0 Expenses ₹0 Sales ₹0 Services ₹0 Products Finance ₹0 Cash ₹0 Card ₹12,…" at bounding box center [730, 101] width 1356 height 97
click at [598, 171] on span "Today" at bounding box center [579, 172] width 37 height 23
click at [598, 172] on span "Today" at bounding box center [579, 172] width 37 height 23
click at [598, 161] on span "Today" at bounding box center [579, 172] width 37 height 23
click at [598, 174] on span "Today" at bounding box center [579, 172] width 37 height 23
